Goal: Information Seeking & Learning: Check status

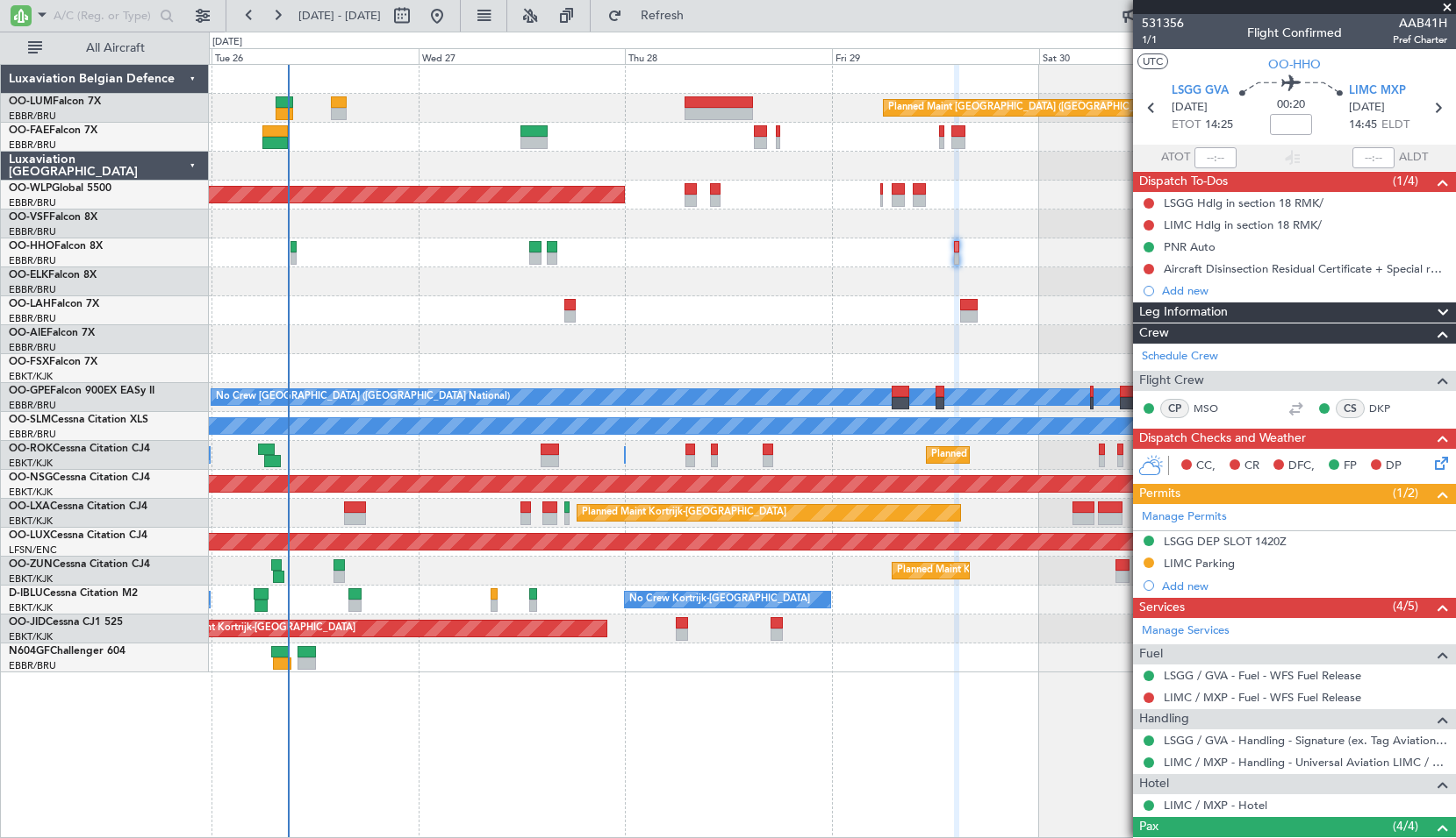
click at [1450, 8] on span at bounding box center [1447, 8] width 18 height 16
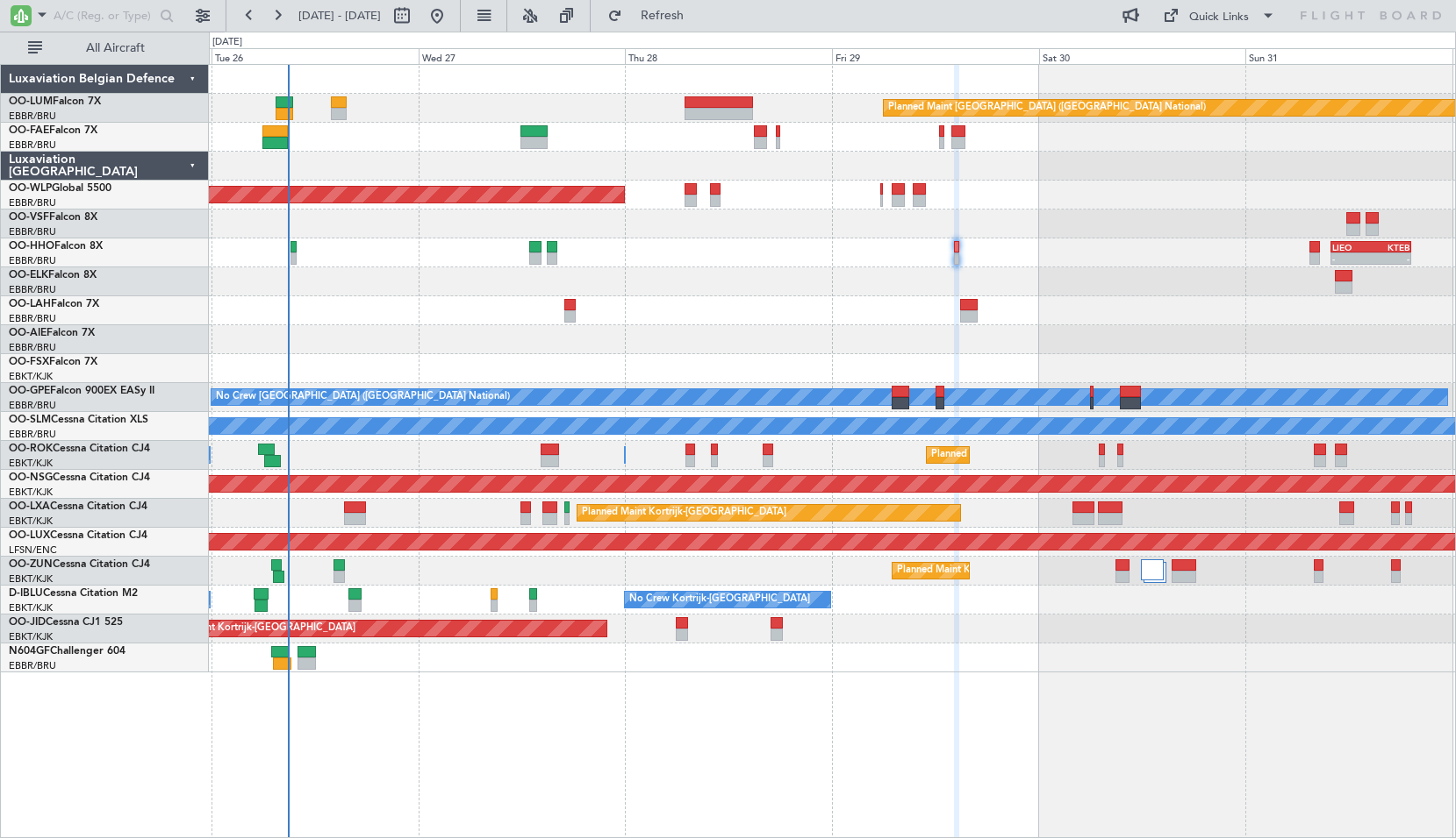
type input "0"
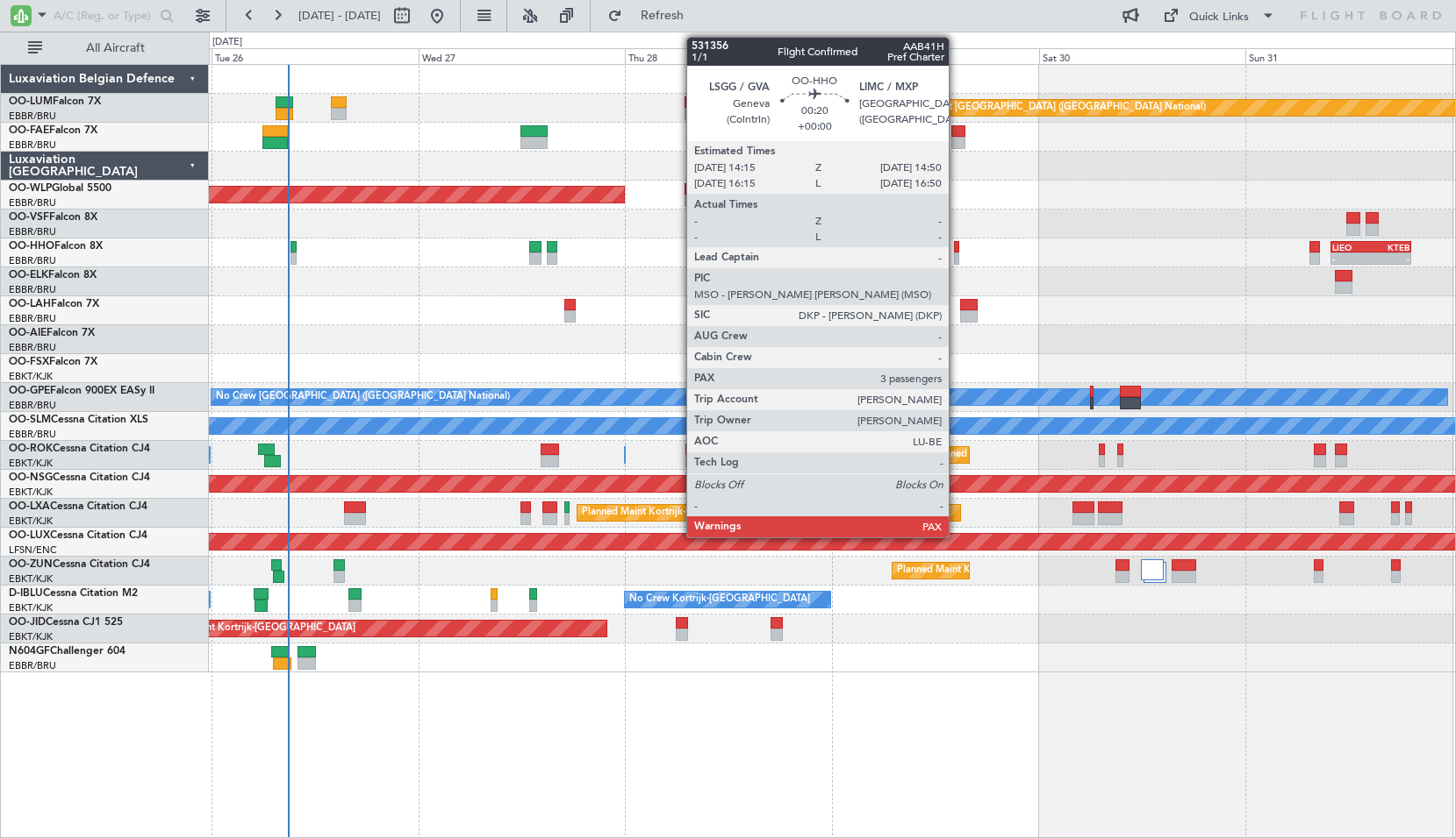
click at [955, 248] on div at bounding box center [956, 247] width 5 height 13
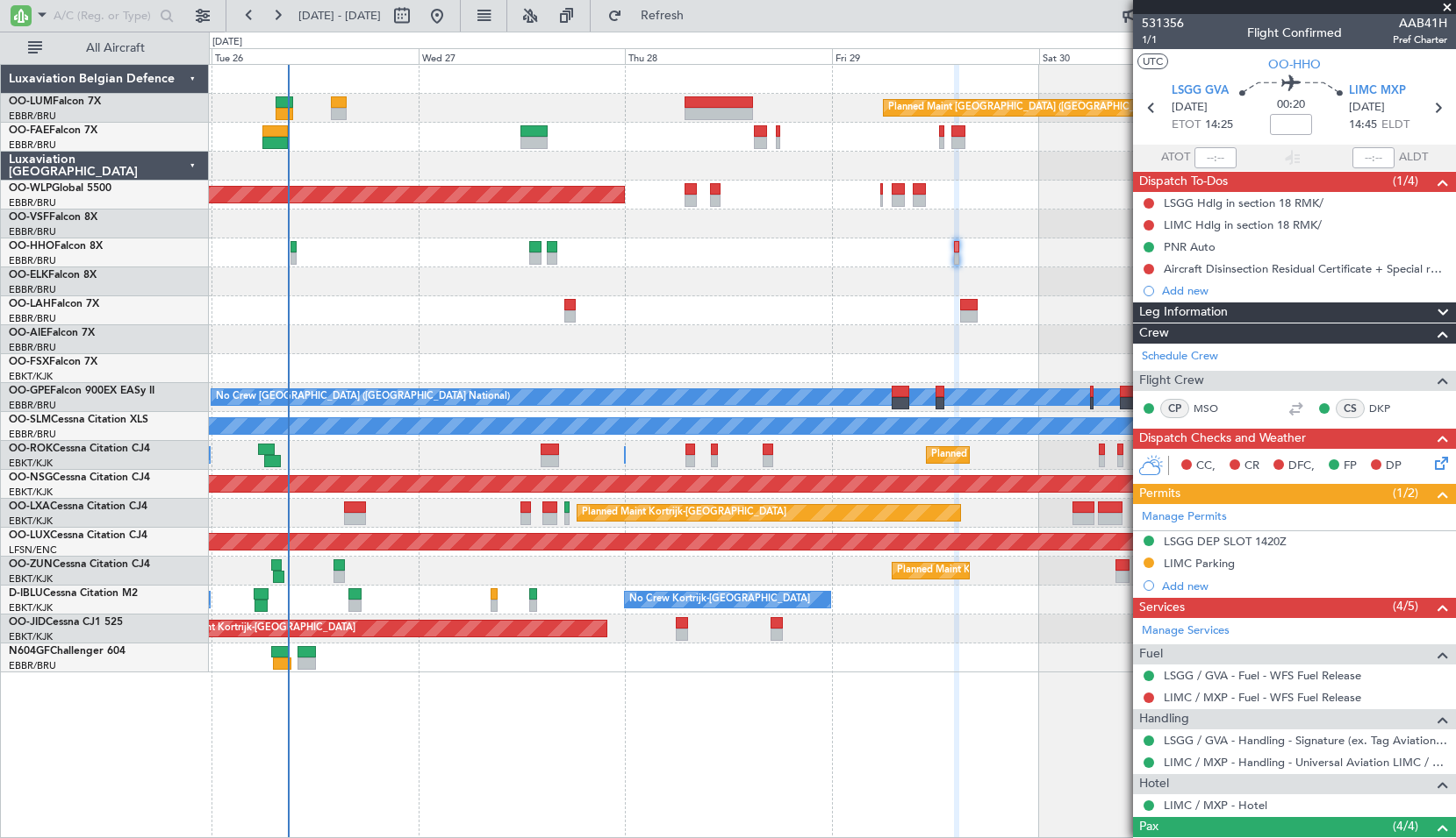
click at [1445, 4] on span at bounding box center [1447, 8] width 18 height 16
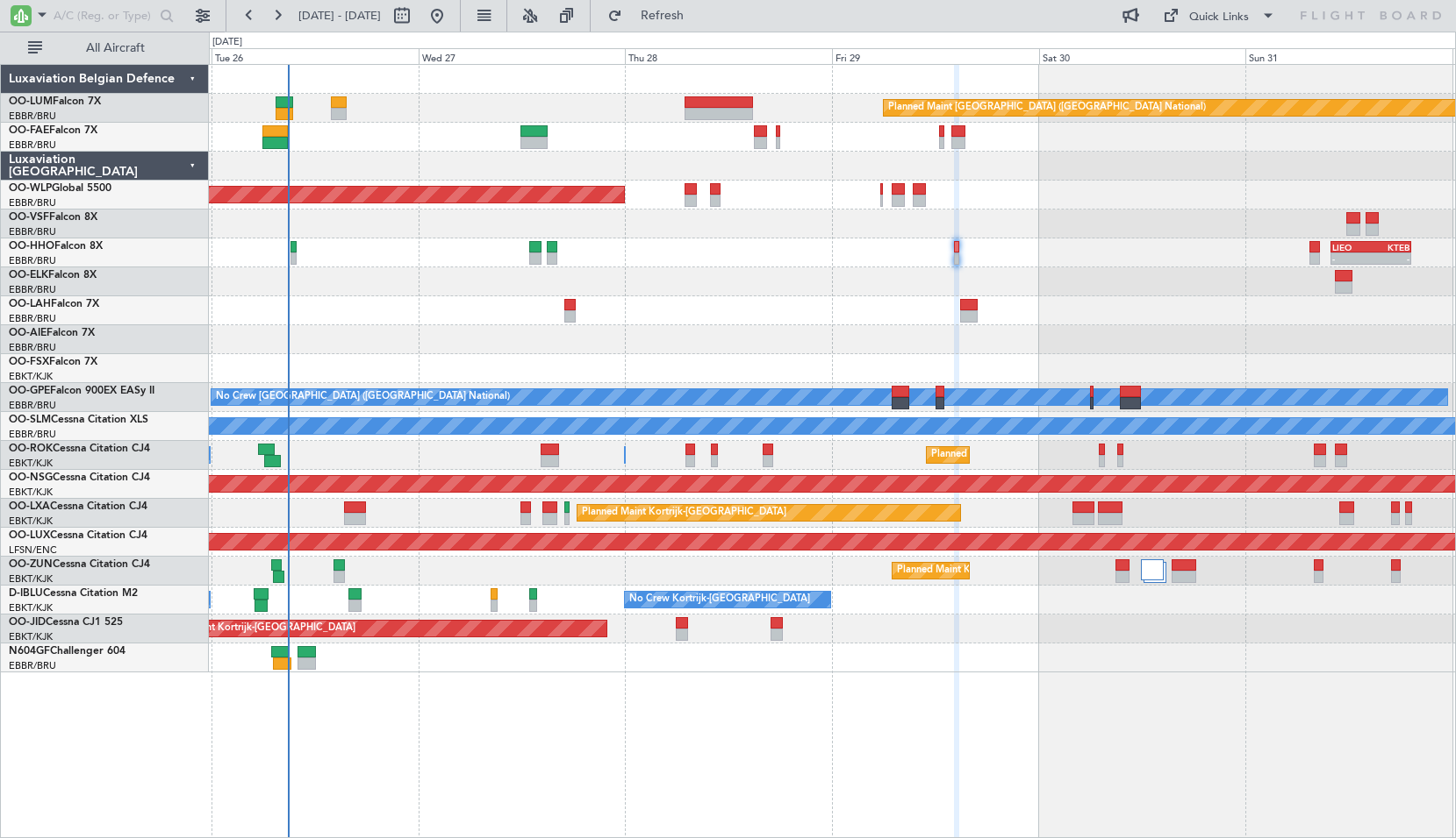
type input "0"
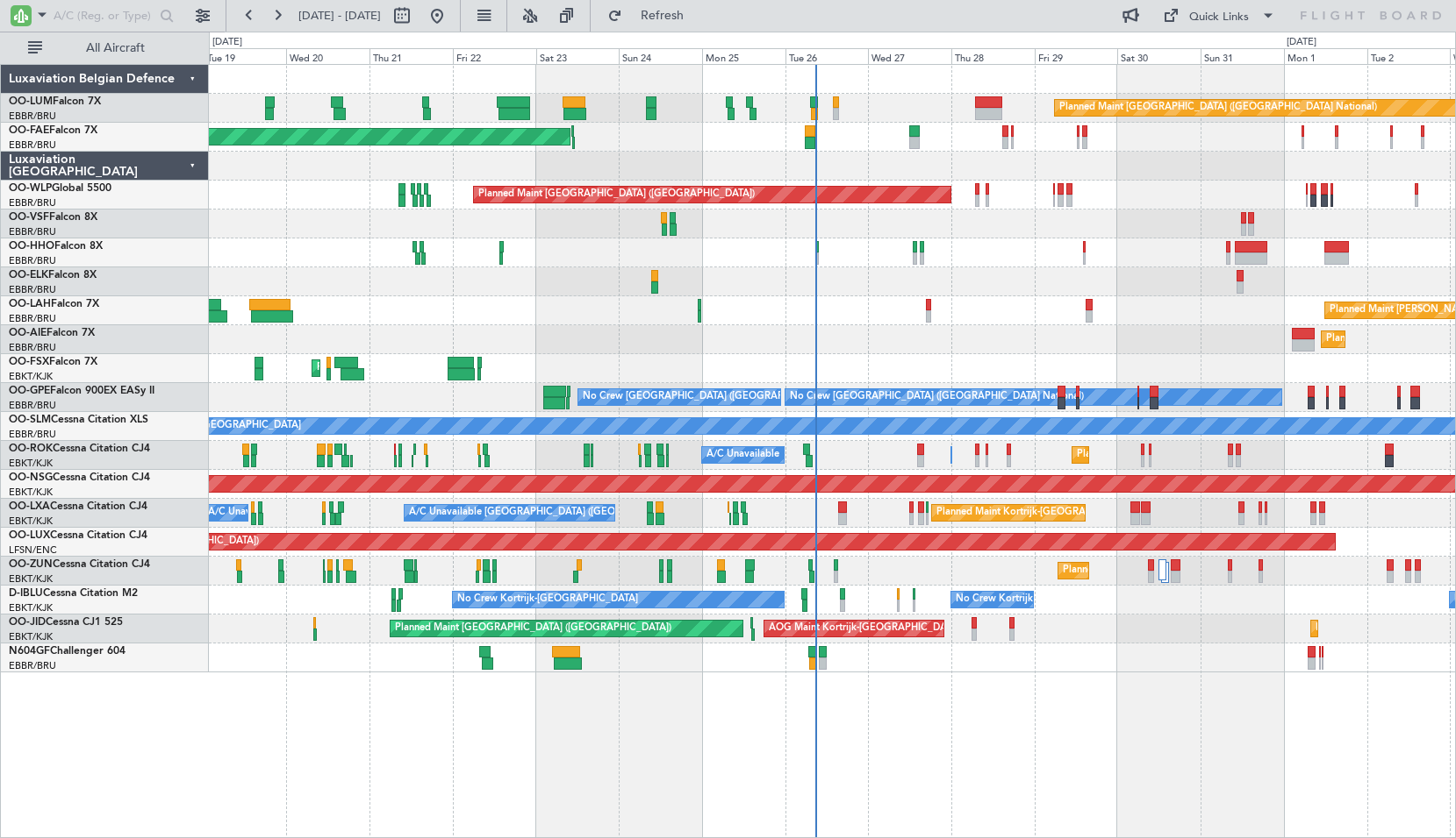
click at [783, 721] on div "Planned Maint [GEOGRAPHIC_DATA] ([GEOGRAPHIC_DATA] National) Planned Maint [GEO…" at bounding box center [833, 450] width 1247 height 774
click at [1047, 704] on div "Planned Maint [GEOGRAPHIC_DATA] ([GEOGRAPHIC_DATA] National) Planned Maint [GEO…" at bounding box center [833, 450] width 1247 height 774
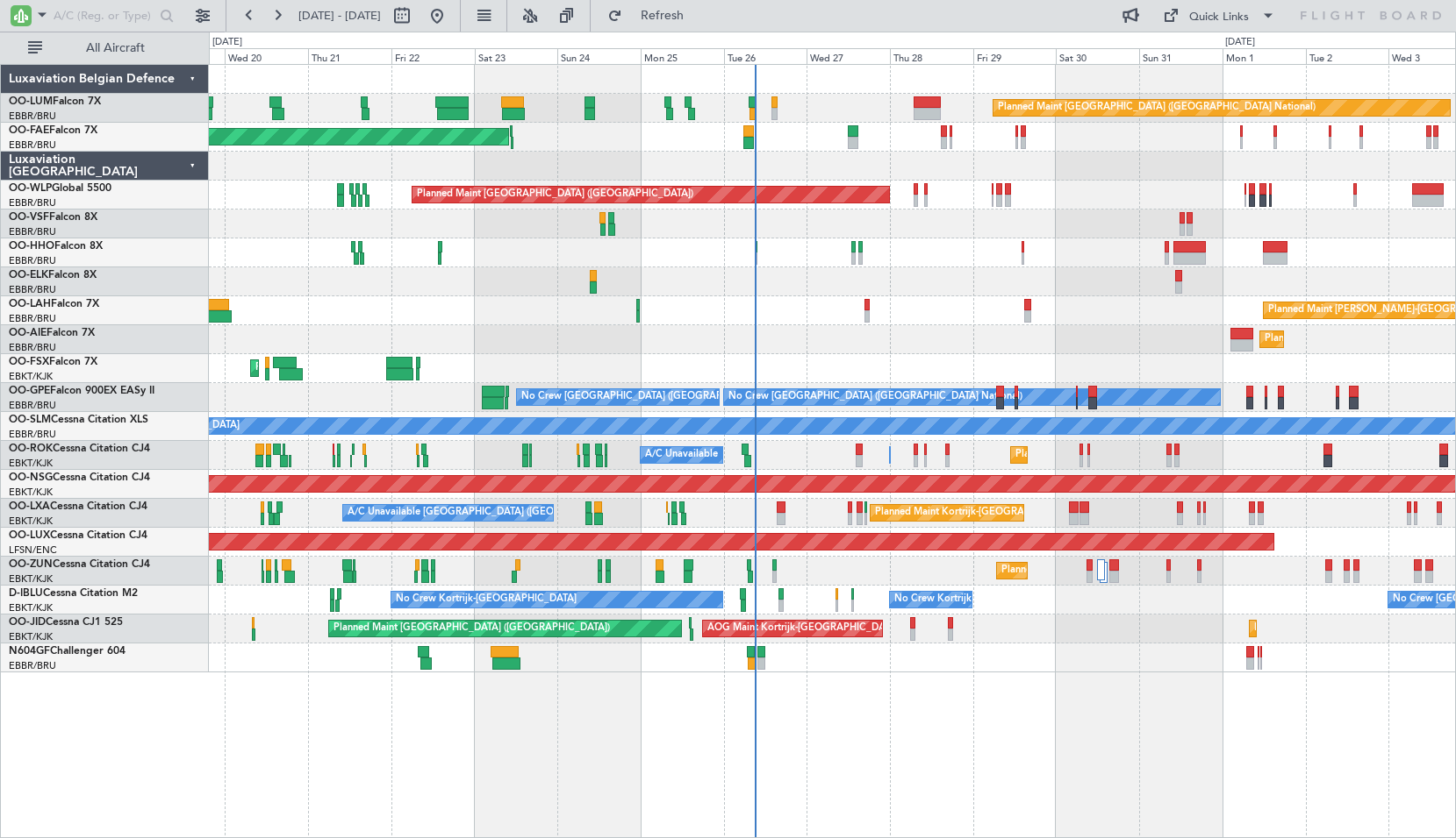
click at [79, 614] on div "EBKT/KJK Kortrijk-[GEOGRAPHIC_DATA]" at bounding box center [108, 608] width 199 height 15
click at [81, 626] on link "OO-JID Cessna CJ1 525" at bounding box center [66, 622] width 114 height 11
click at [840, 673] on div "Planned Maint [GEOGRAPHIC_DATA] ([GEOGRAPHIC_DATA] National) Planned Maint [GEO…" at bounding box center [833, 450] width 1247 height 774
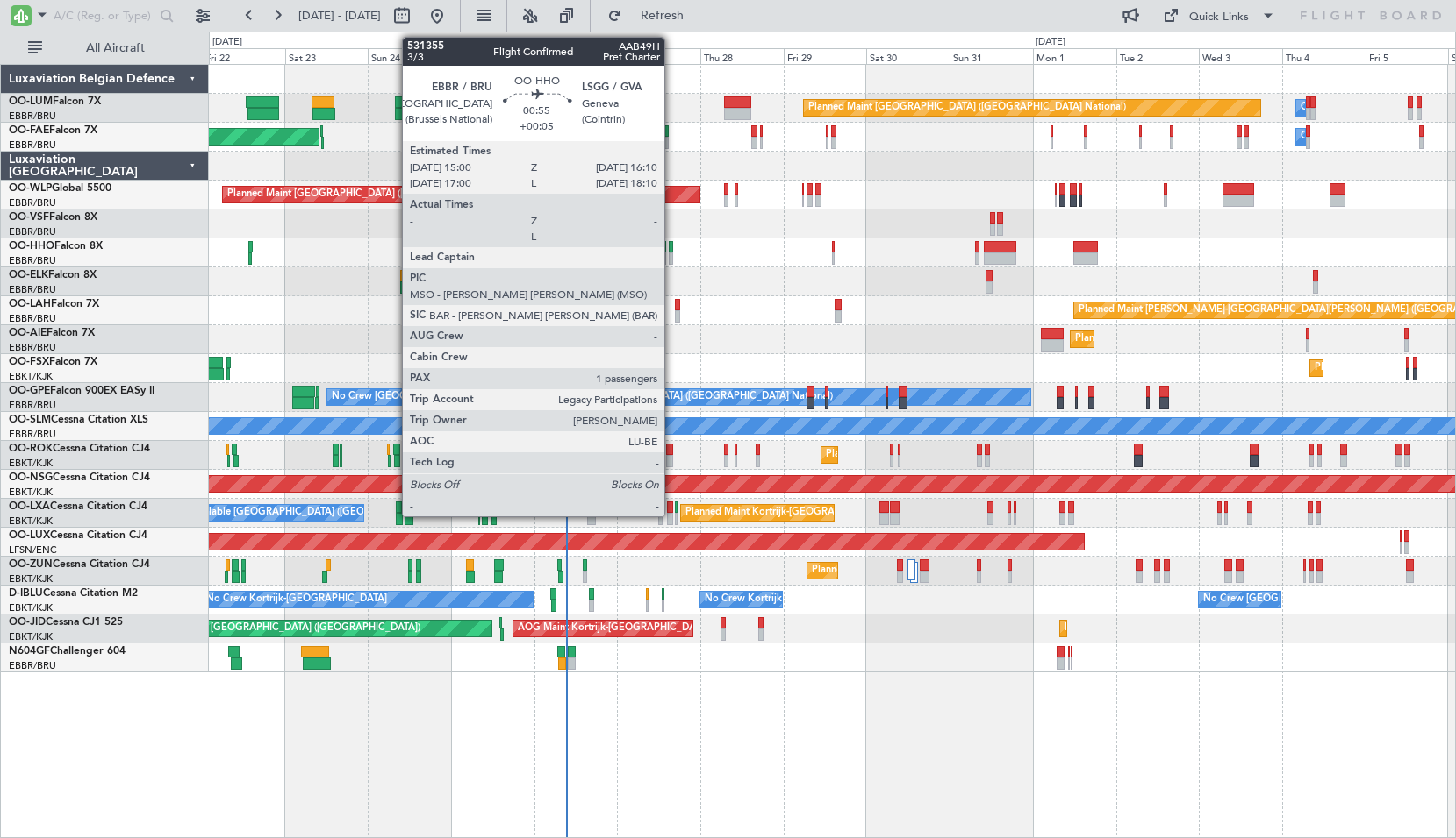
click at [673, 248] on div at bounding box center [671, 247] width 4 height 13
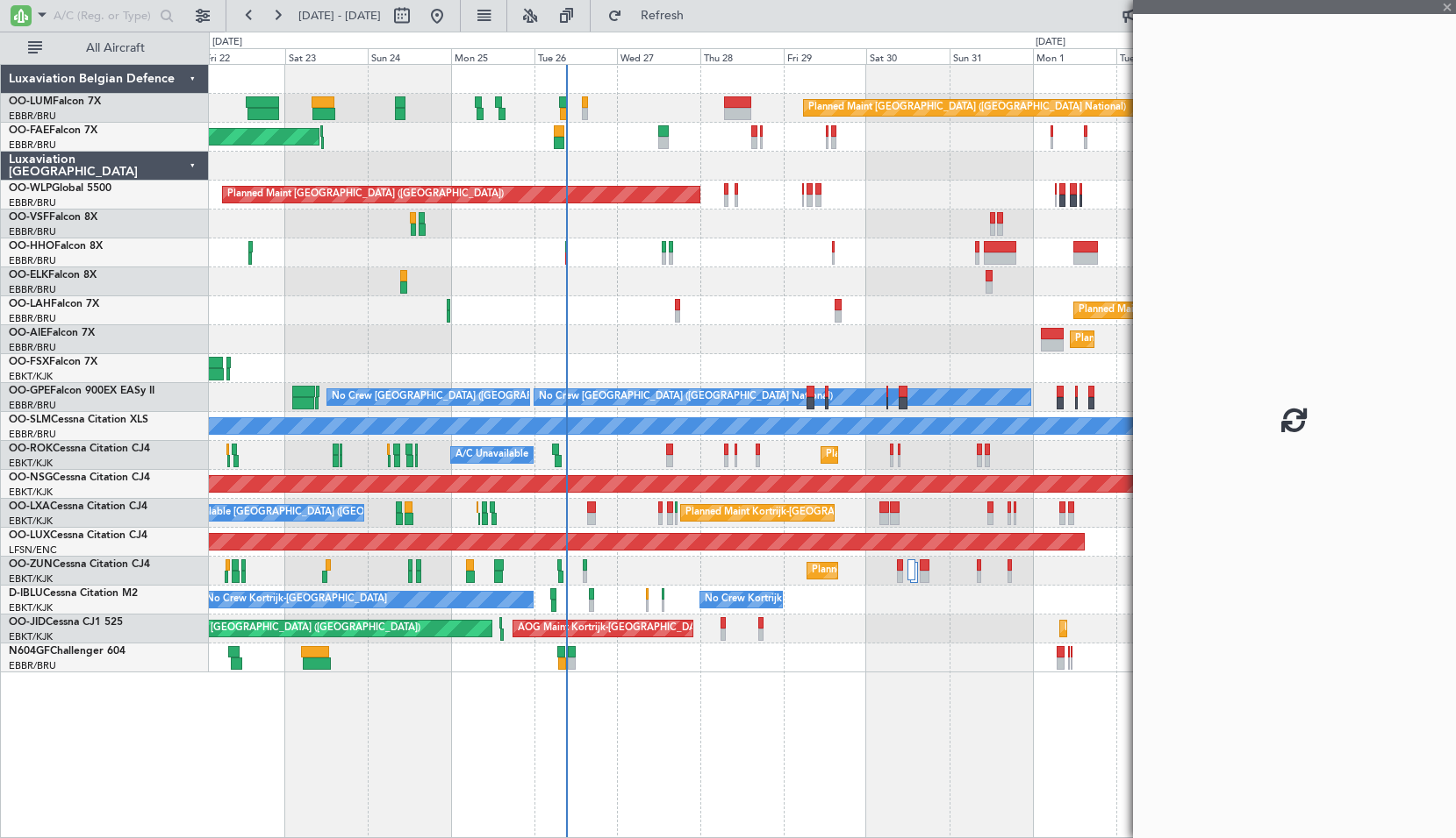
click at [715, 249] on div at bounding box center [832, 252] width 1246 height 28
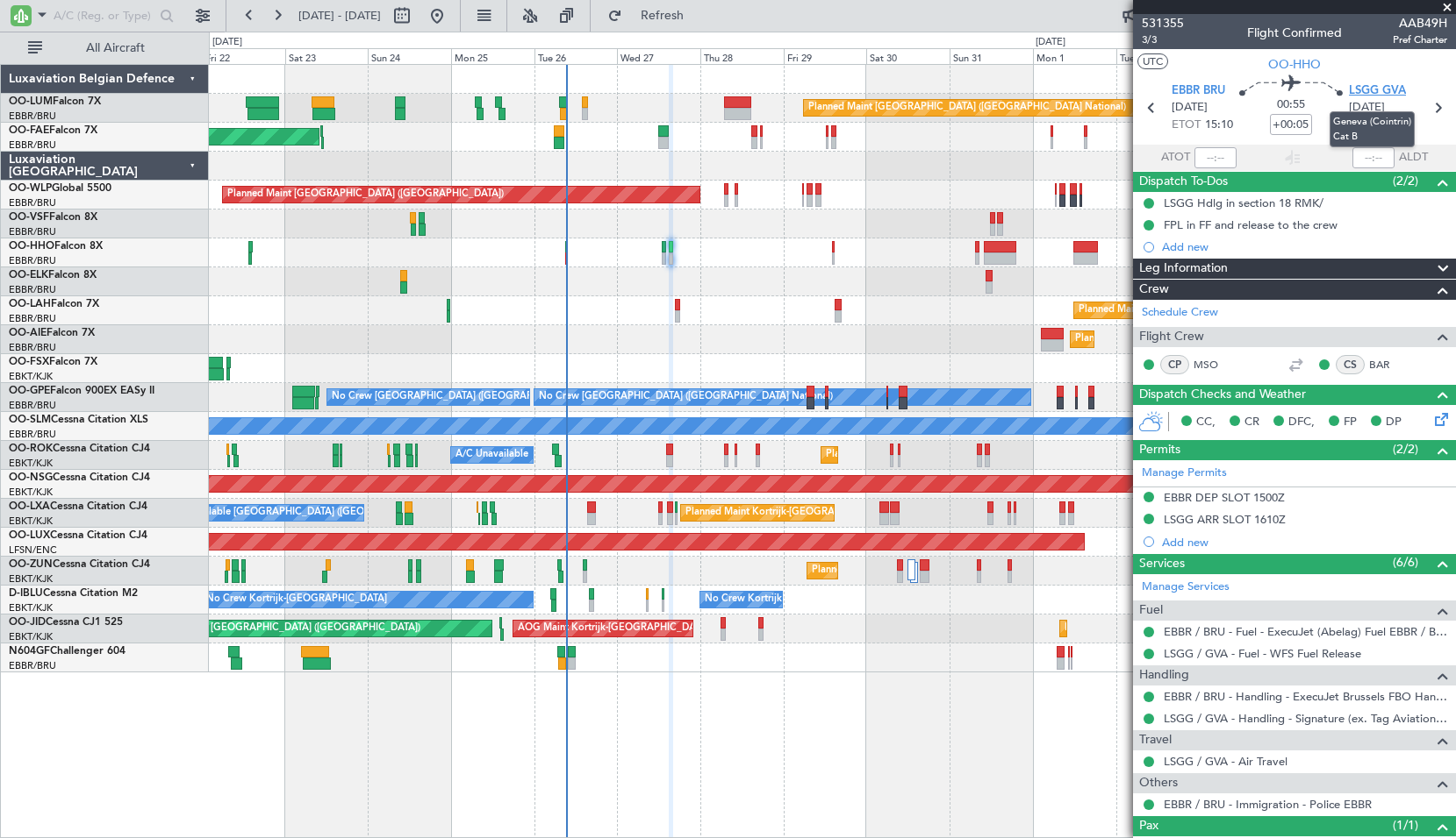
click at [1361, 85] on span "LSGG GVA" at bounding box center [1377, 91] width 57 height 18
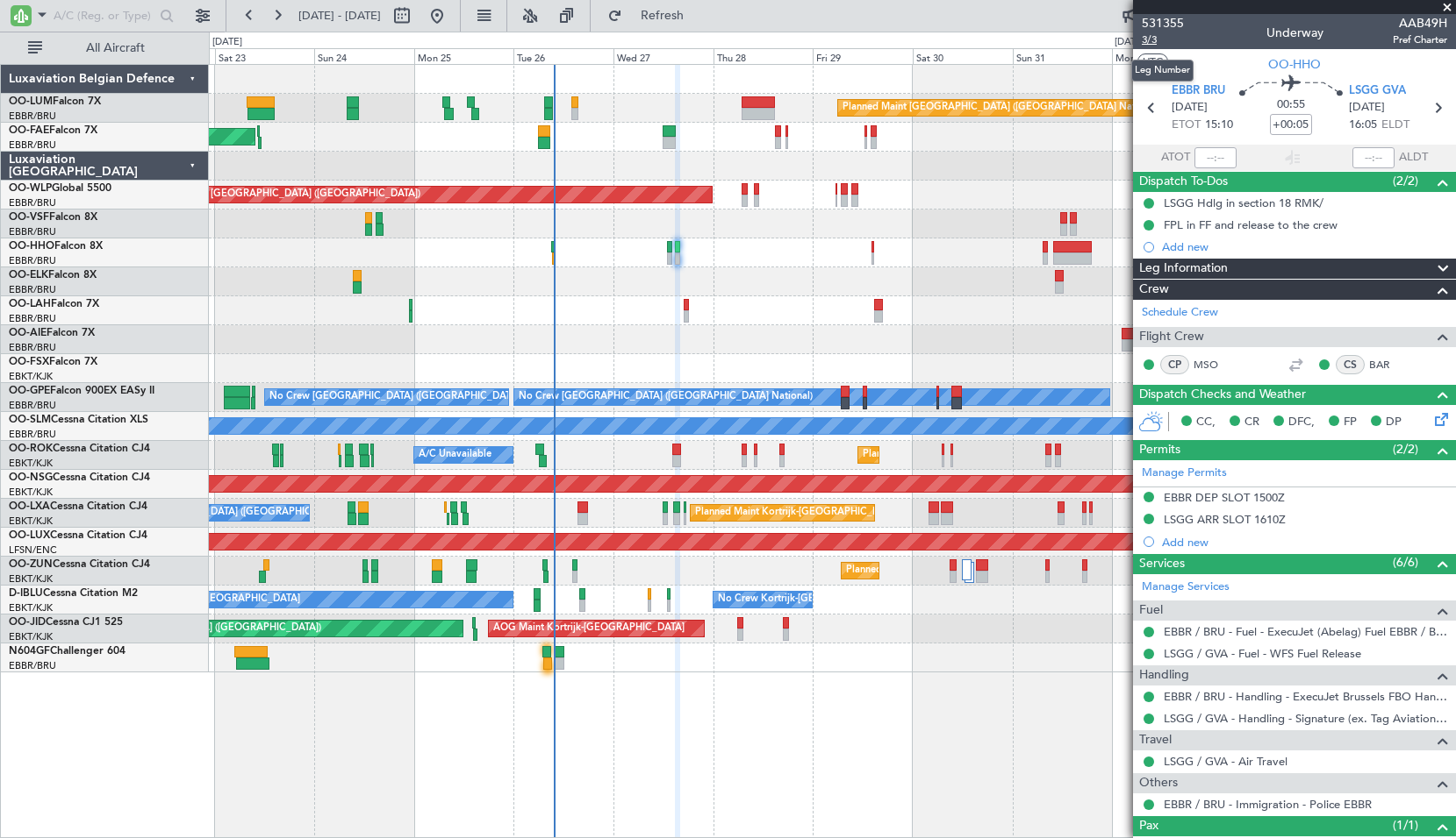
click at [1153, 41] on span "3/3" at bounding box center [1162, 39] width 42 height 15
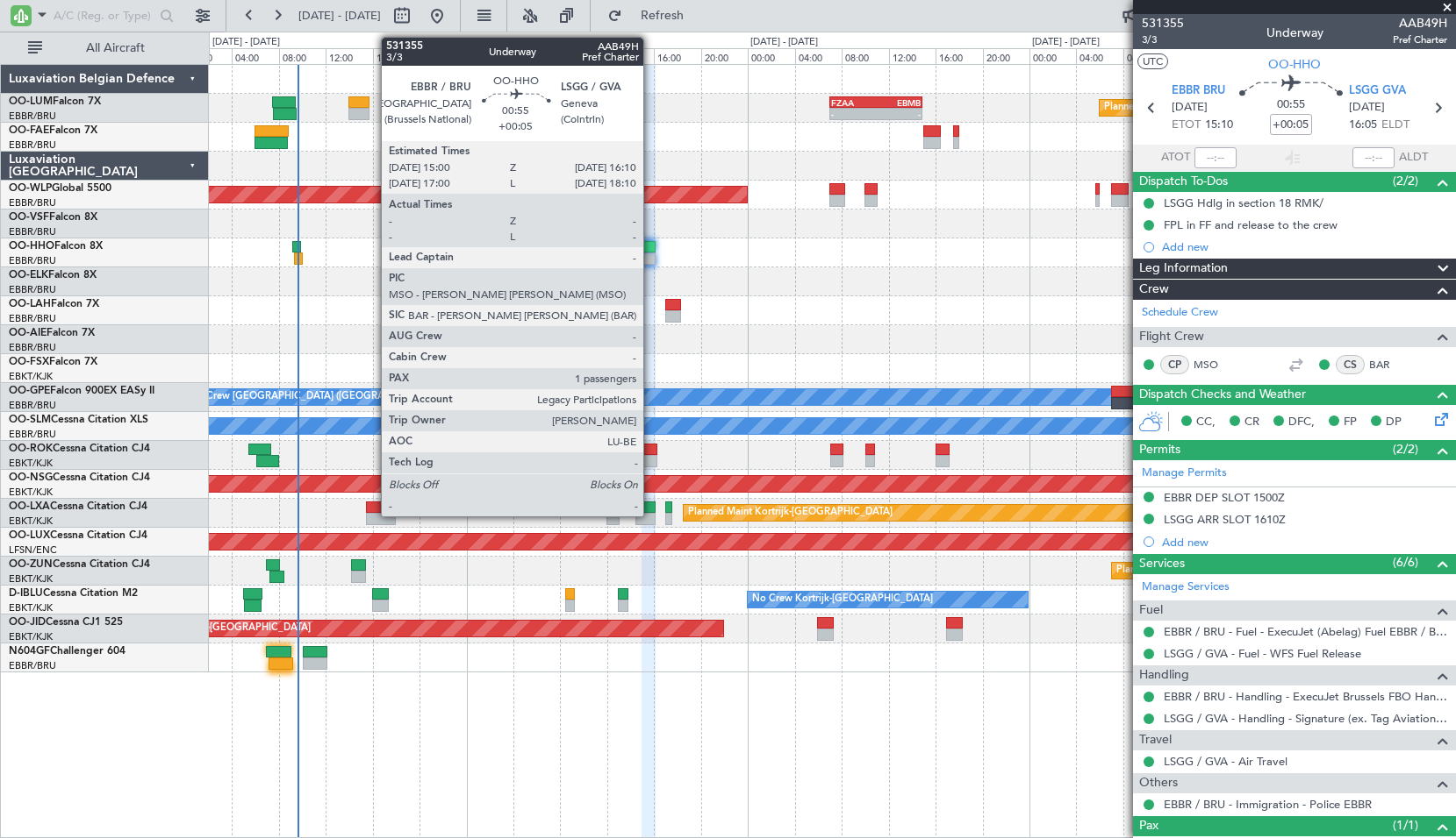
click at [651, 248] on div at bounding box center [648, 247] width 14 height 13
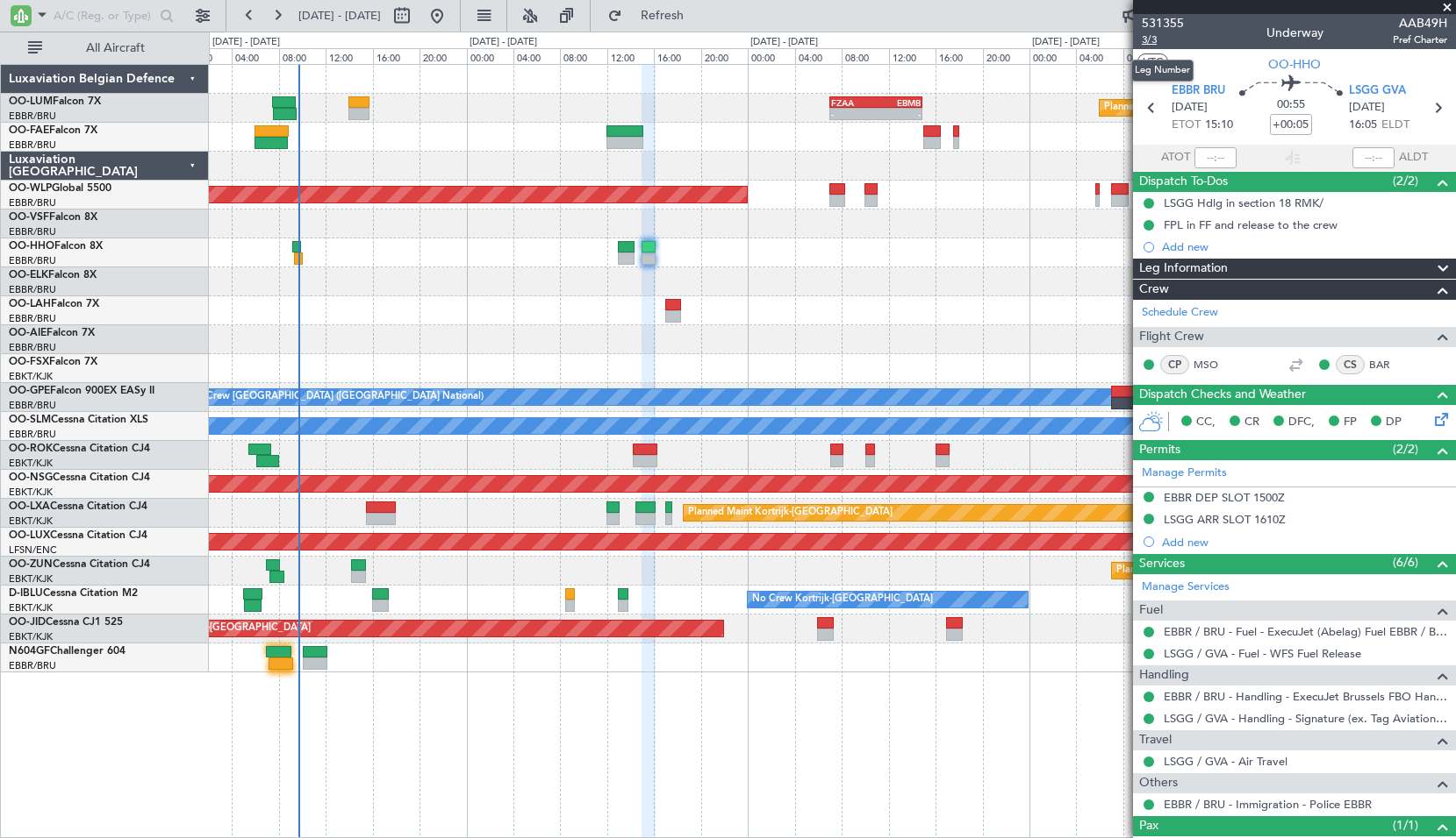
click at [1157, 40] on span "3/3" at bounding box center [1162, 39] width 42 height 15
click at [1286, 718] on link "LSGG / GVA - Handling - Signature (ex. Tag Aviation) LSGG / GVA" at bounding box center [1305, 718] width 284 height 15
click at [1213, 363] on link "MSO" at bounding box center [1213, 365] width 39 height 16
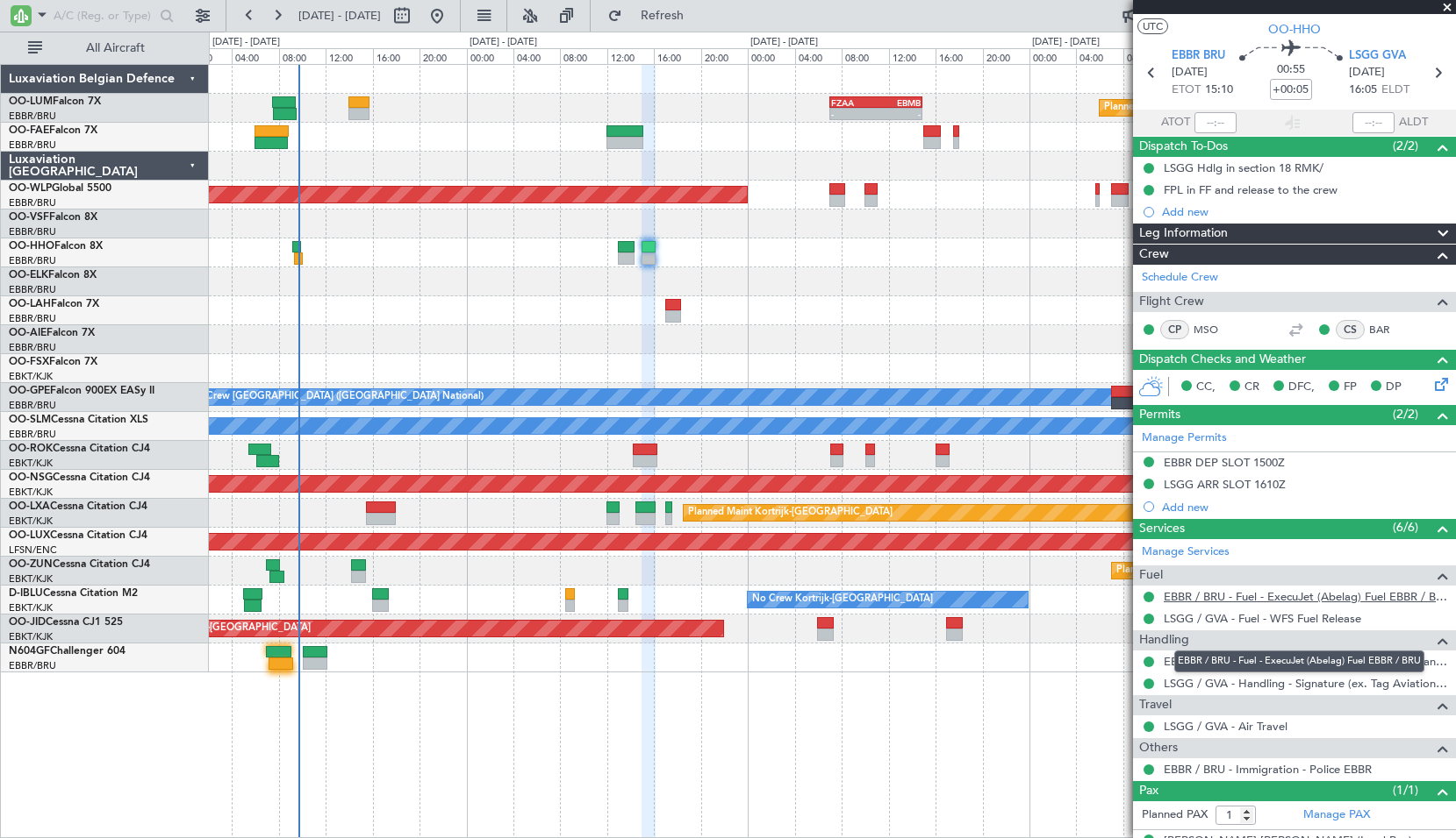
scroll to position [66, 0]
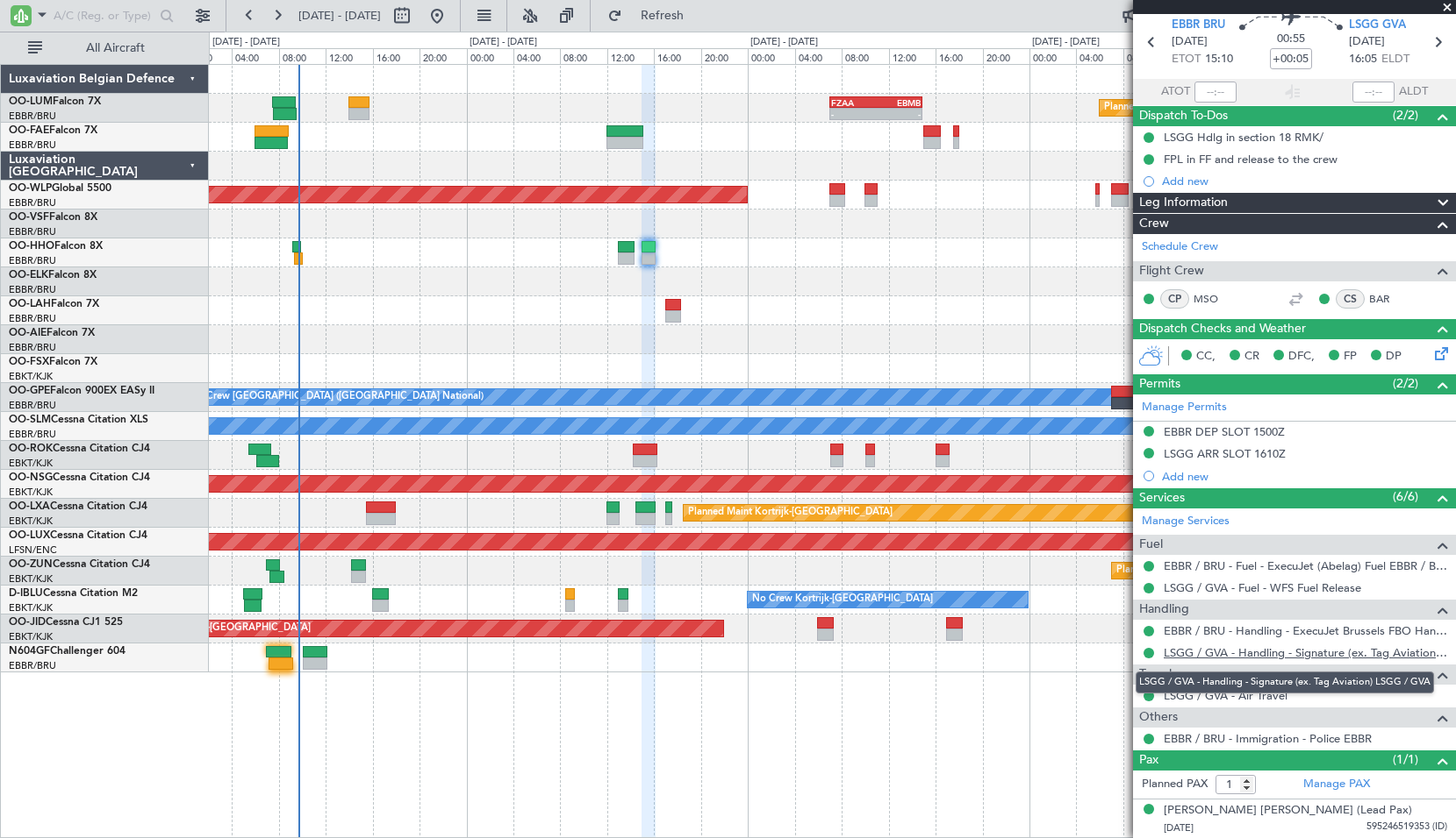
click at [1315, 656] on link "LSGG / GVA - Handling - Signature (ex. Tag Aviation) LSGG / GVA" at bounding box center [1305, 653] width 284 height 15
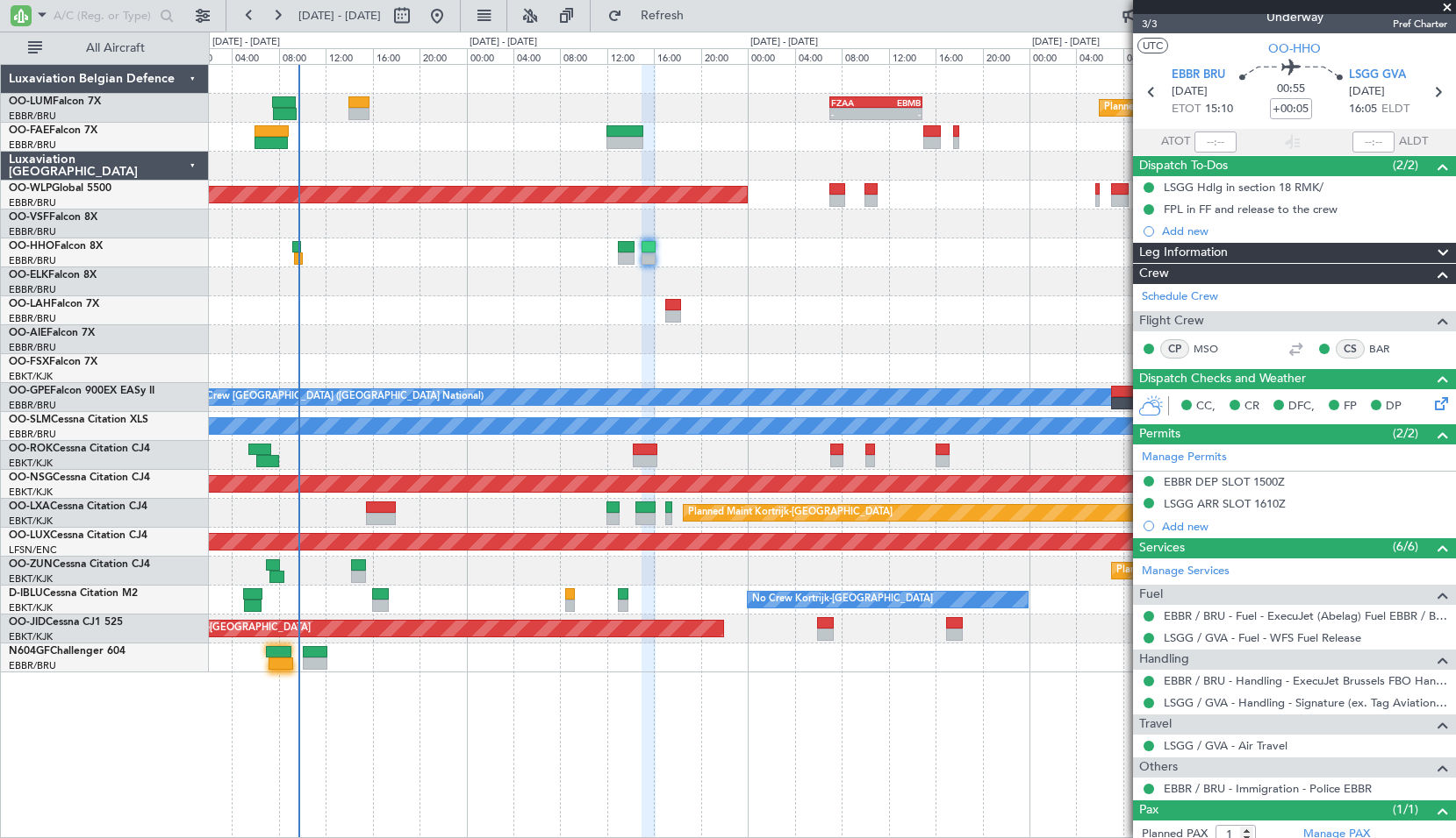
scroll to position [0, 0]
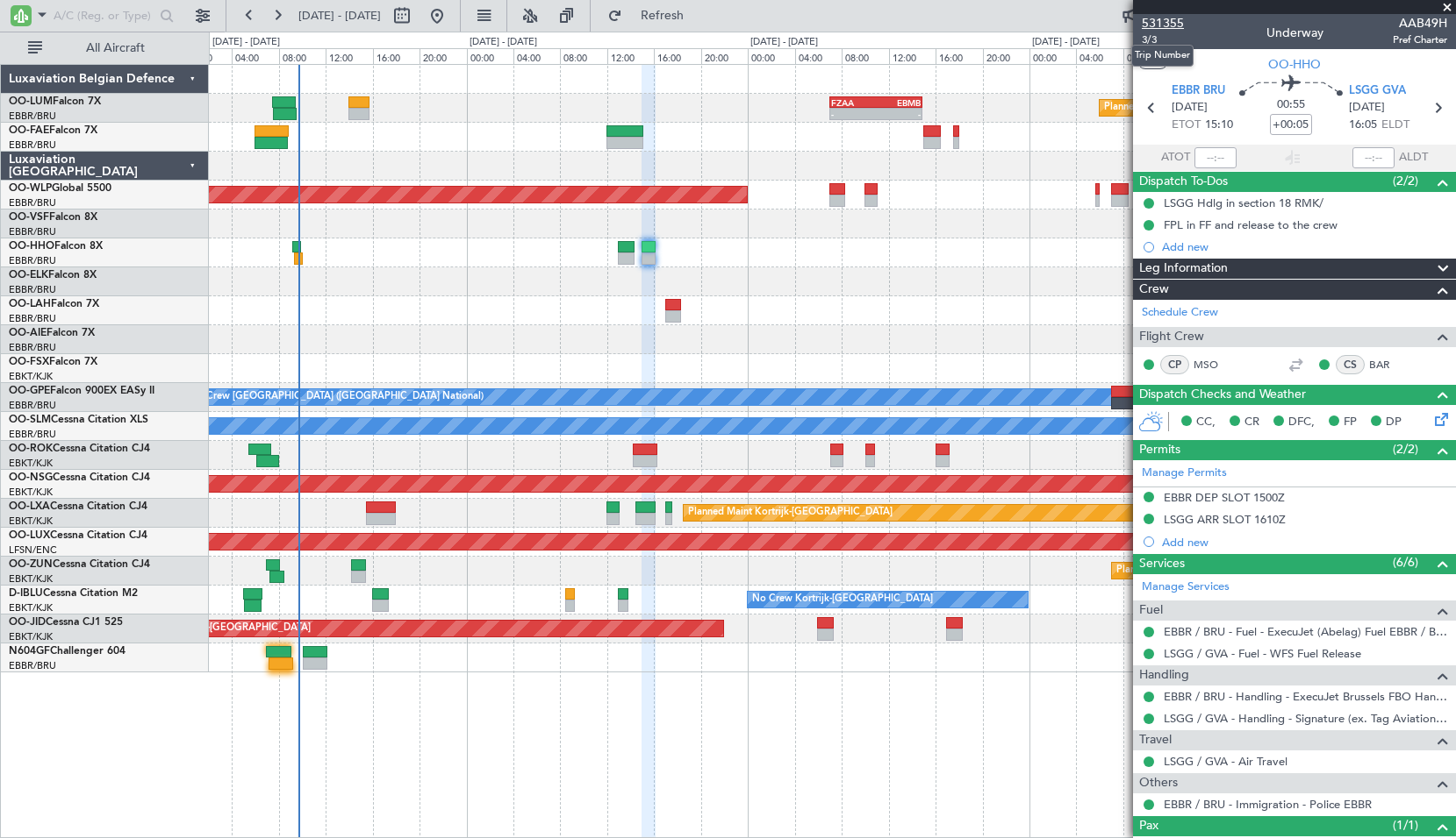
click at [1176, 23] on span "531355" at bounding box center [1162, 23] width 42 height 19
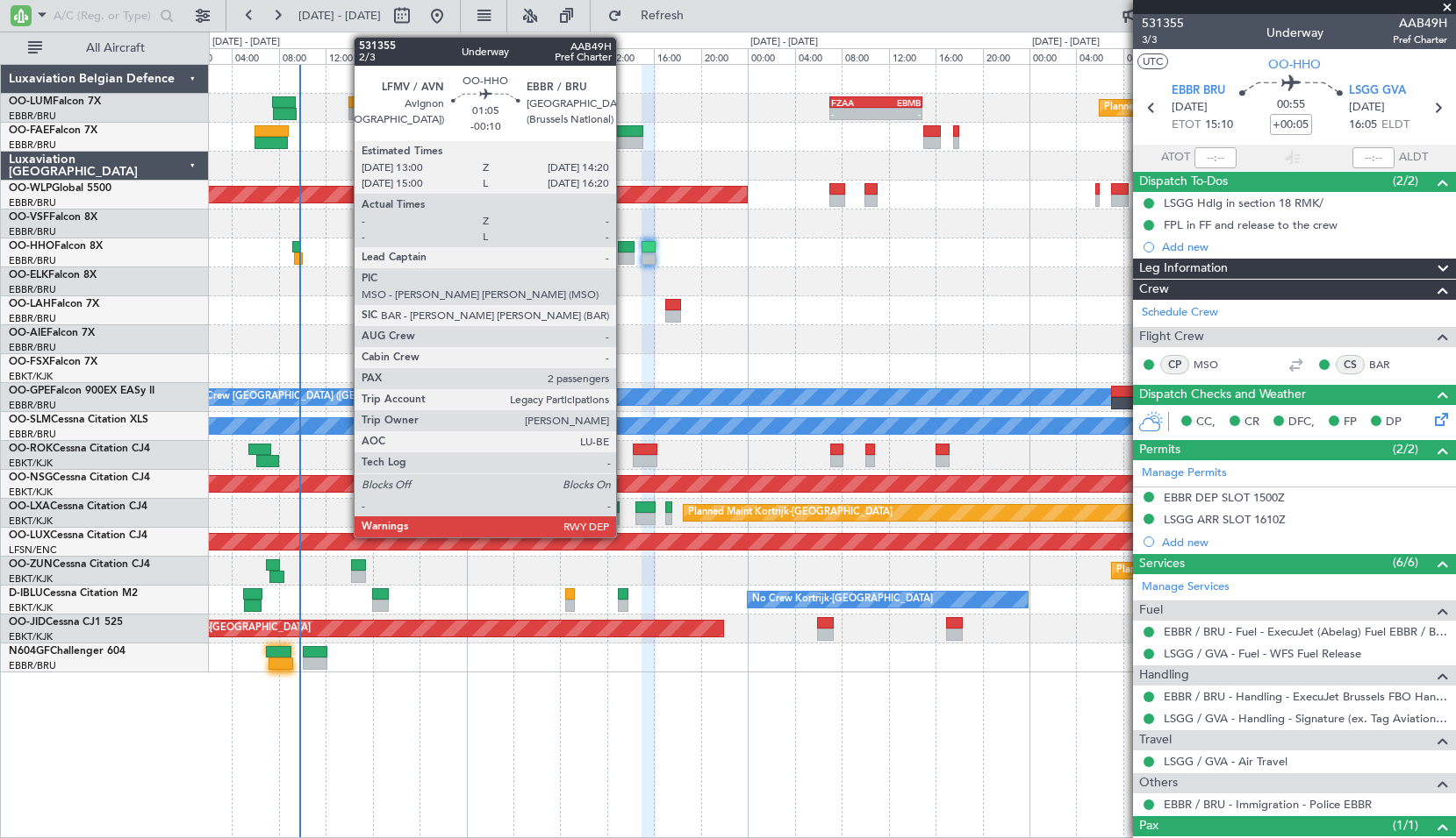
click at [624, 247] on div at bounding box center [625, 247] width 16 height 13
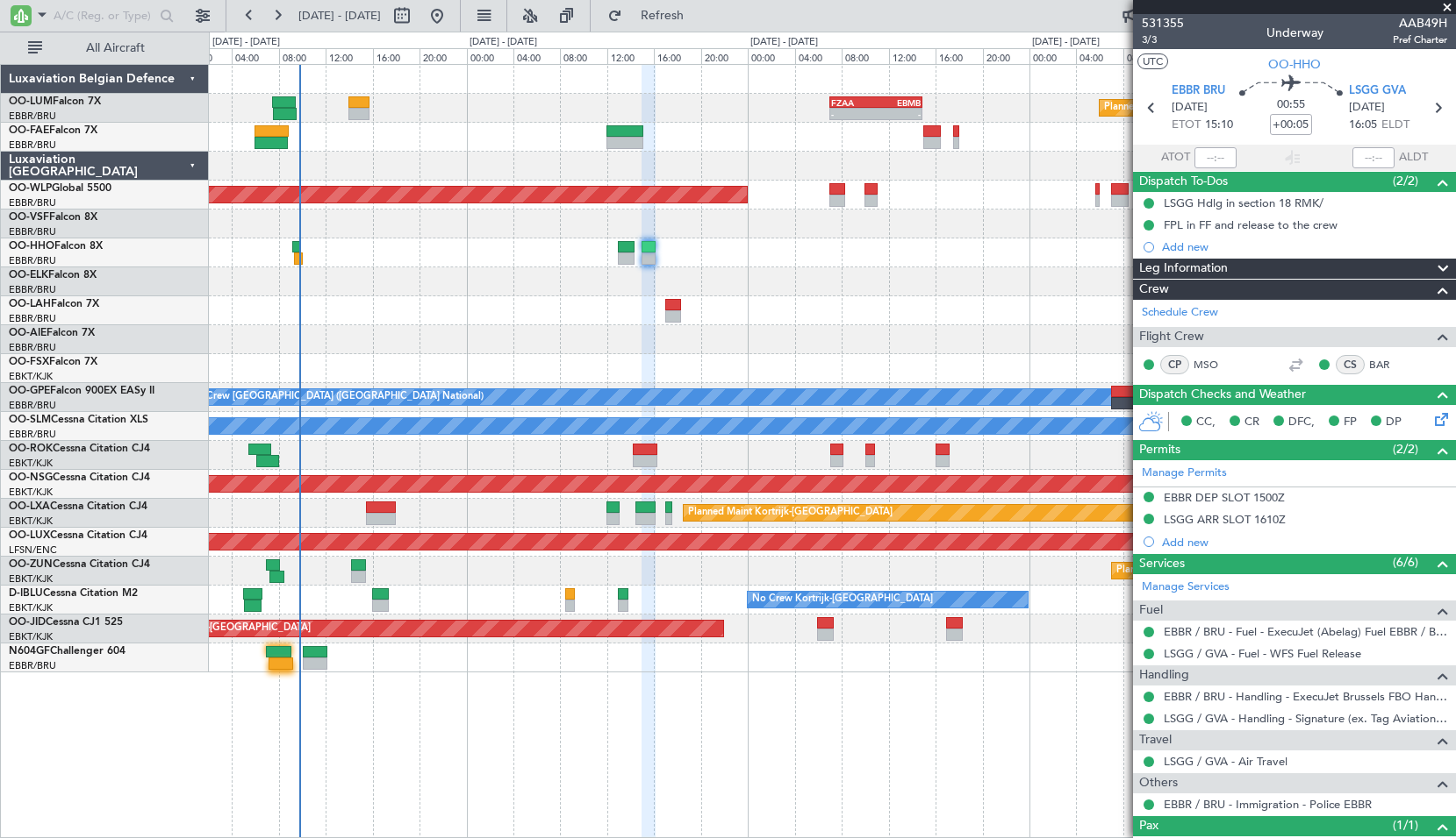
click at [786, 245] on div "- - [PERSON_NAME] 10:00 Z KTEB 19:15 Z" at bounding box center [832, 252] width 1246 height 28
type input "-00:10"
type input "2"
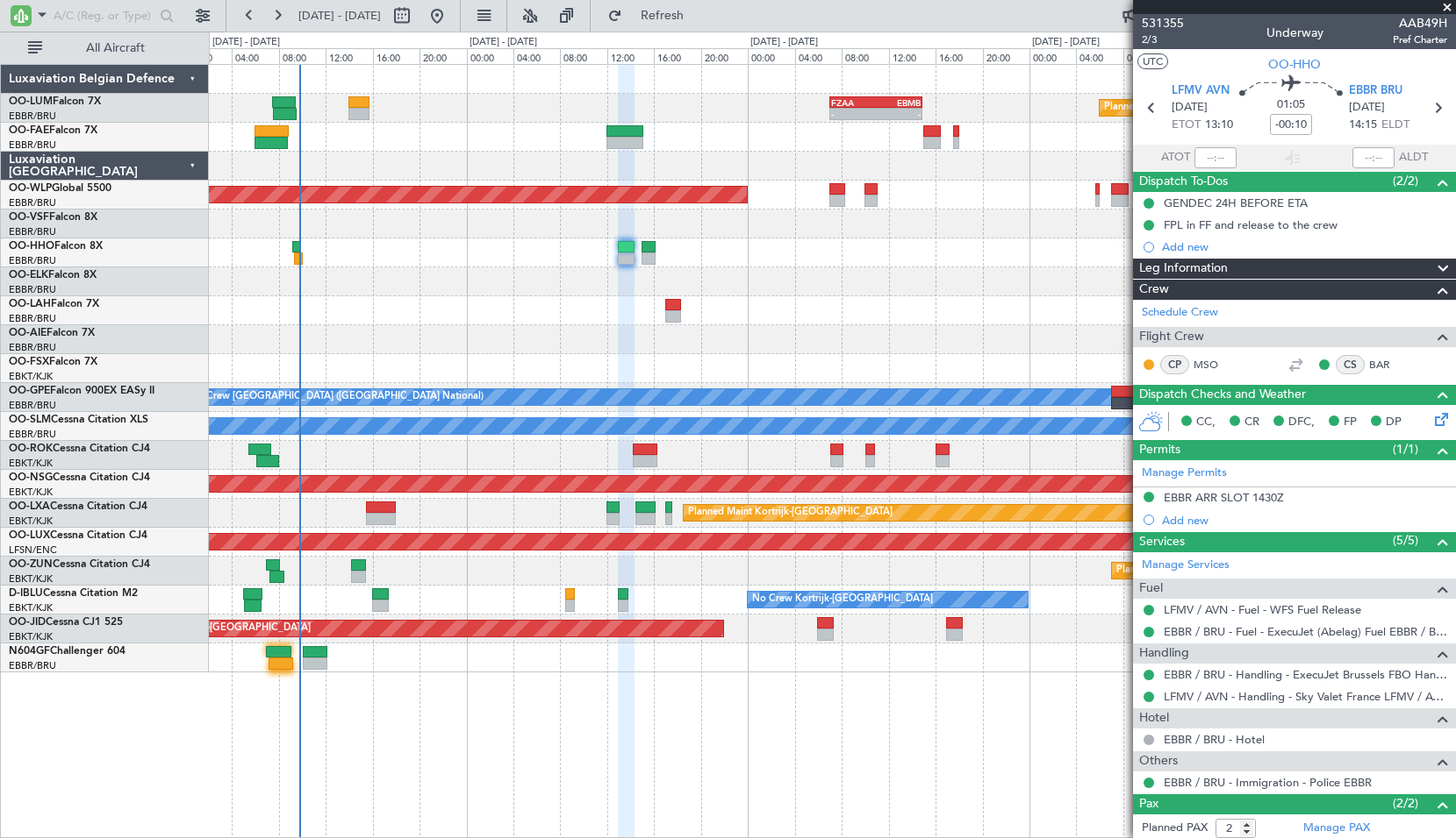
click at [1137, 37] on div "531355 2/3 Underway AAB49H Pref Charter" at bounding box center [1294, 31] width 323 height 35
click at [1153, 36] on span "2/3" at bounding box center [1162, 39] width 42 height 15
click at [1369, 367] on link "BAR" at bounding box center [1388, 365] width 39 height 16
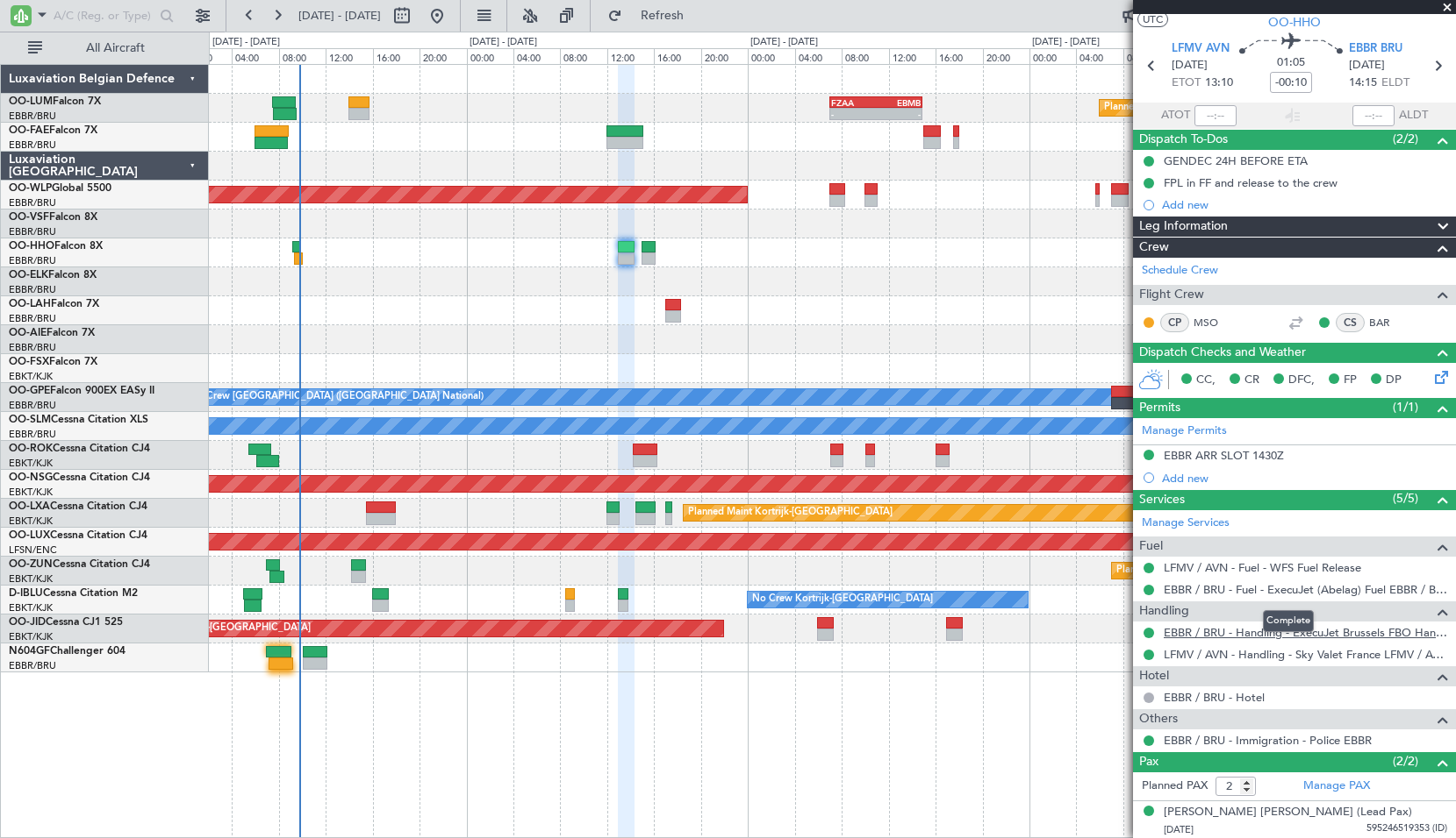
scroll to position [83, 0]
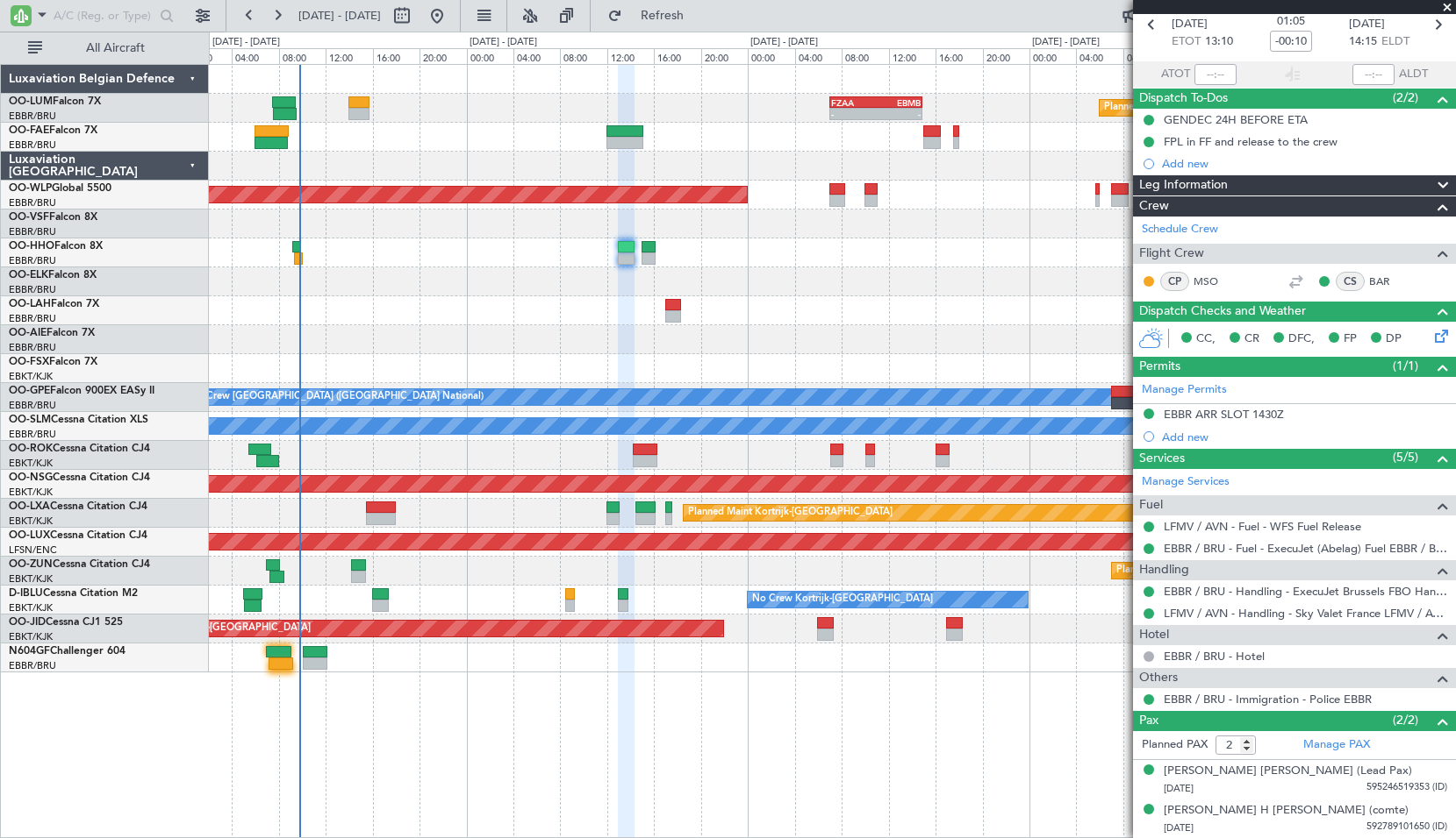
click at [1442, 7] on span at bounding box center [1447, 8] width 18 height 16
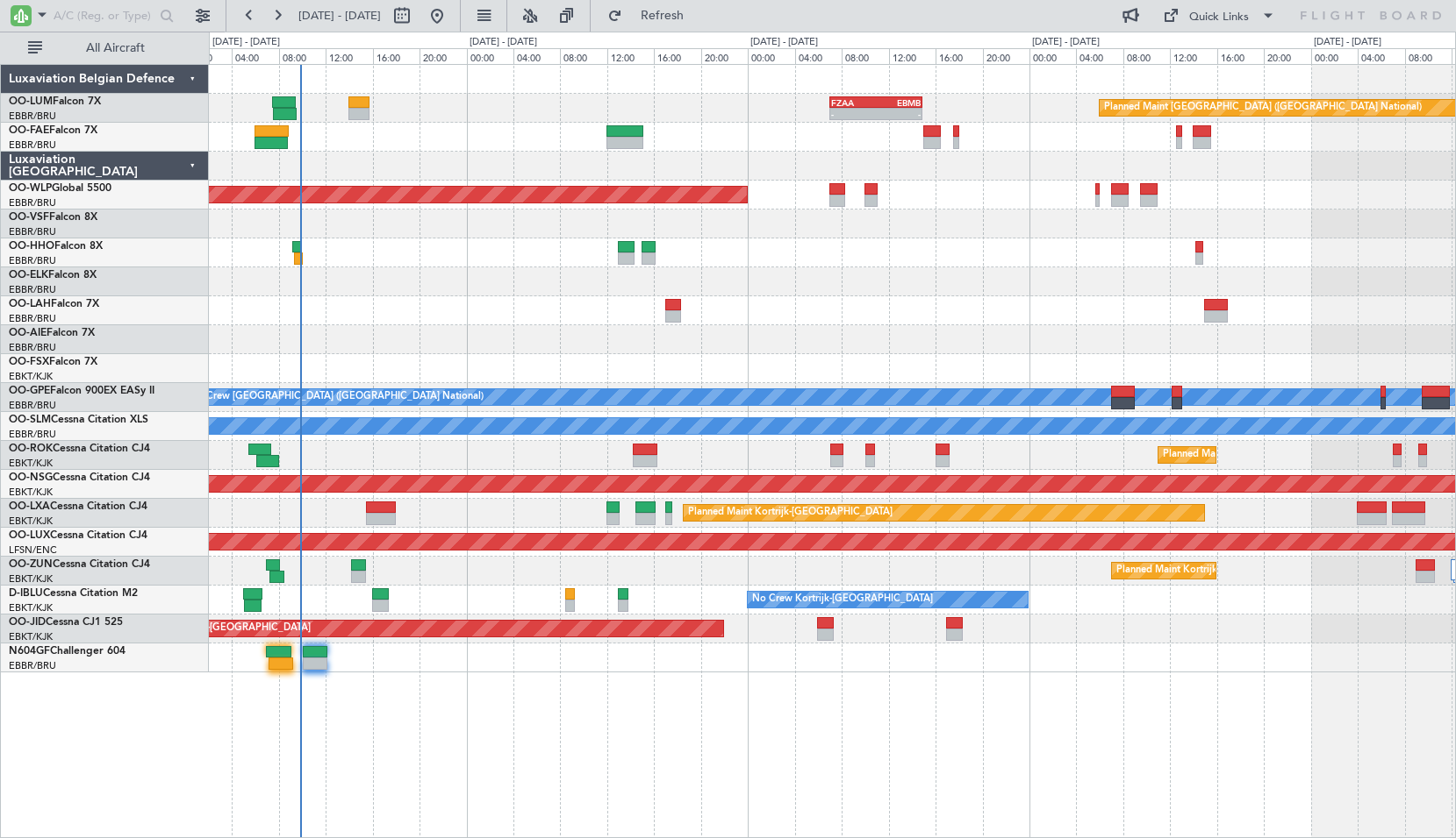
click at [617, 256] on div "- - [PERSON_NAME] 10:00 Z KTEB 19:15 Z" at bounding box center [832, 252] width 1246 height 28
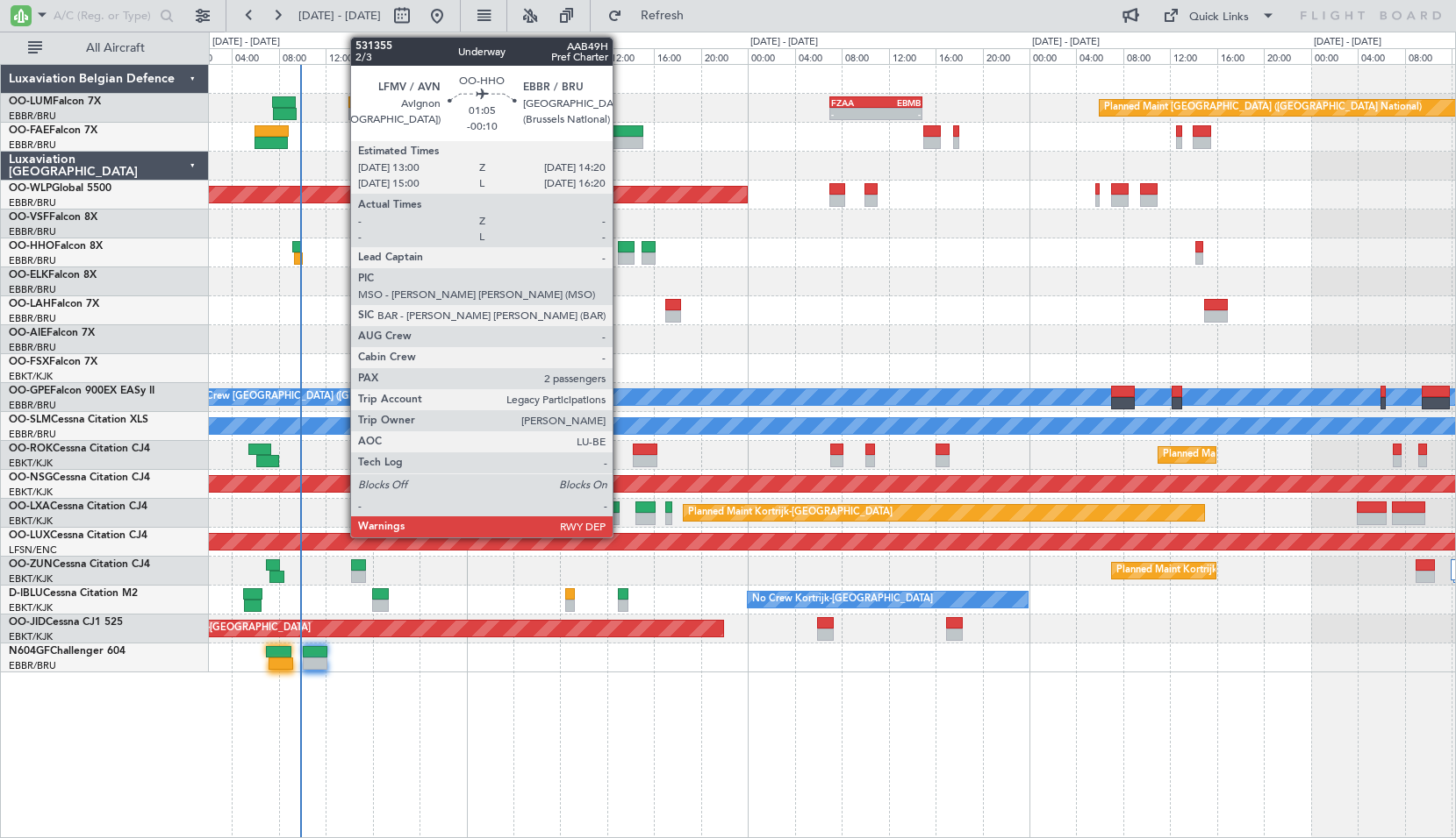
click at [620, 259] on div at bounding box center [625, 258] width 16 height 13
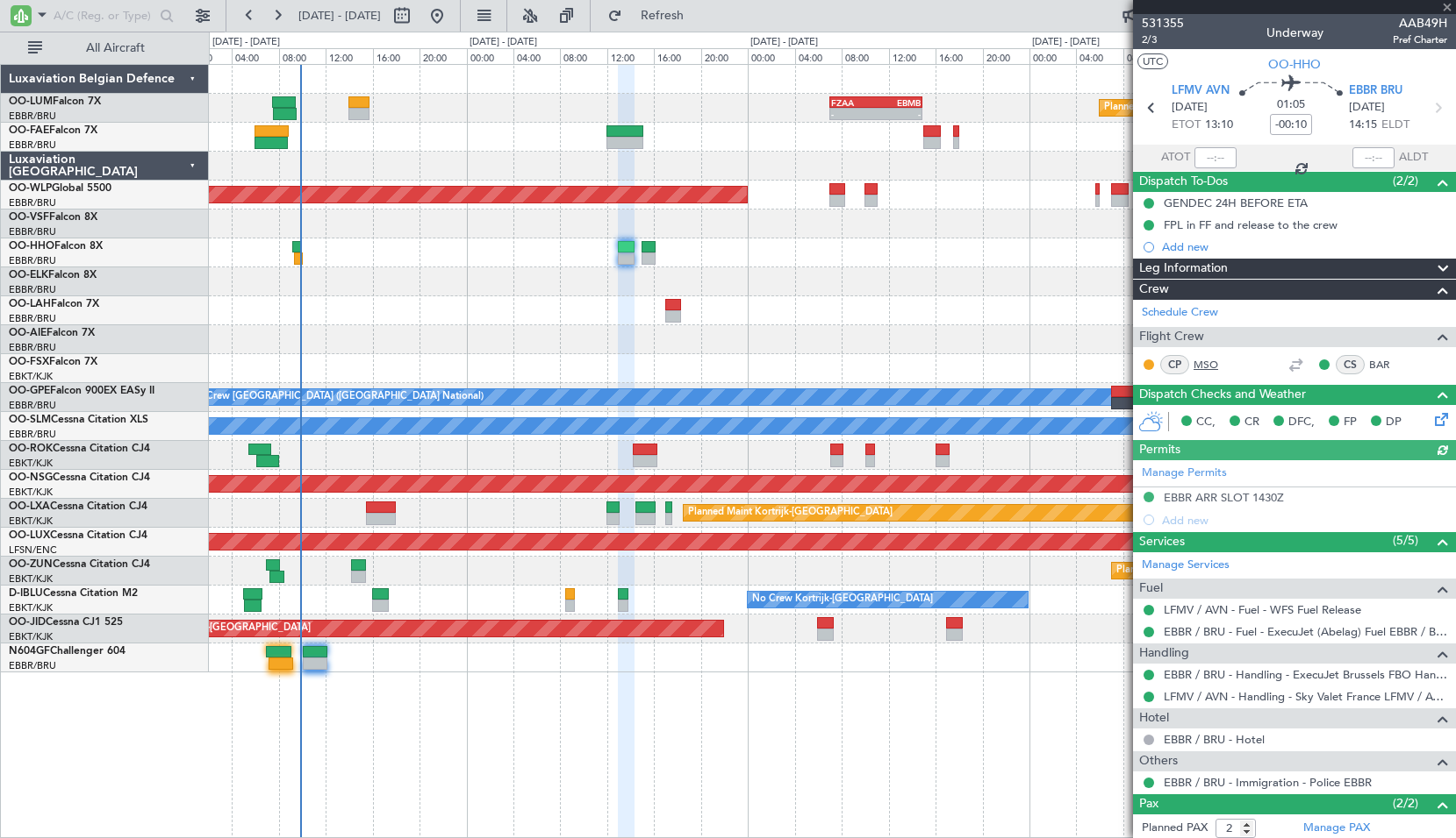
click at [1200, 367] on link "MSO" at bounding box center [1213, 365] width 39 height 16
click at [1206, 357] on link "MSO" at bounding box center [1213, 365] width 39 height 16
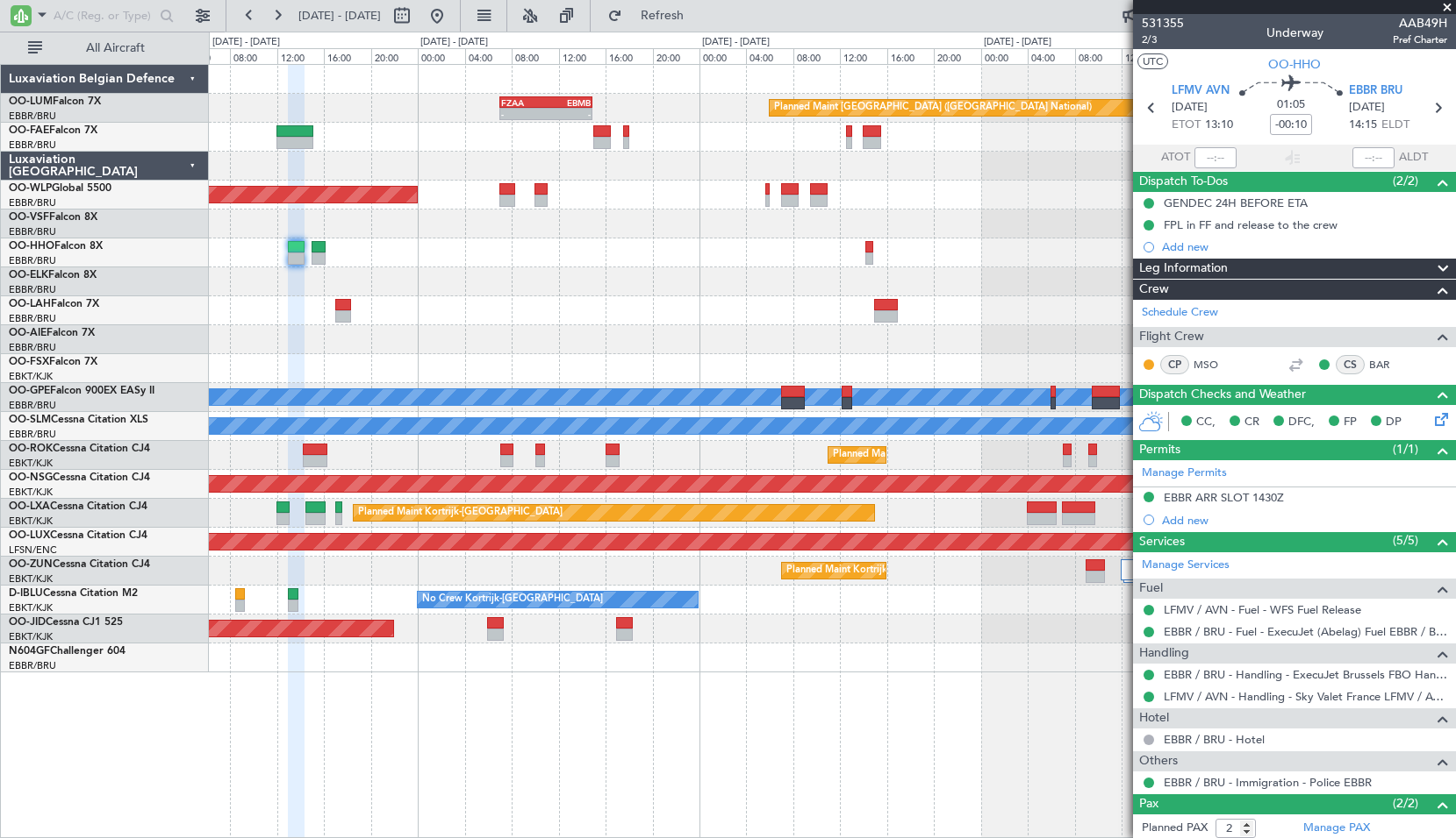
click at [607, 683] on div "Planned Maint [GEOGRAPHIC_DATA] ([GEOGRAPHIC_DATA] National) - - FZAA 07:00 Z E…" at bounding box center [833, 450] width 1247 height 774
click at [1444, 5] on span at bounding box center [1447, 8] width 18 height 16
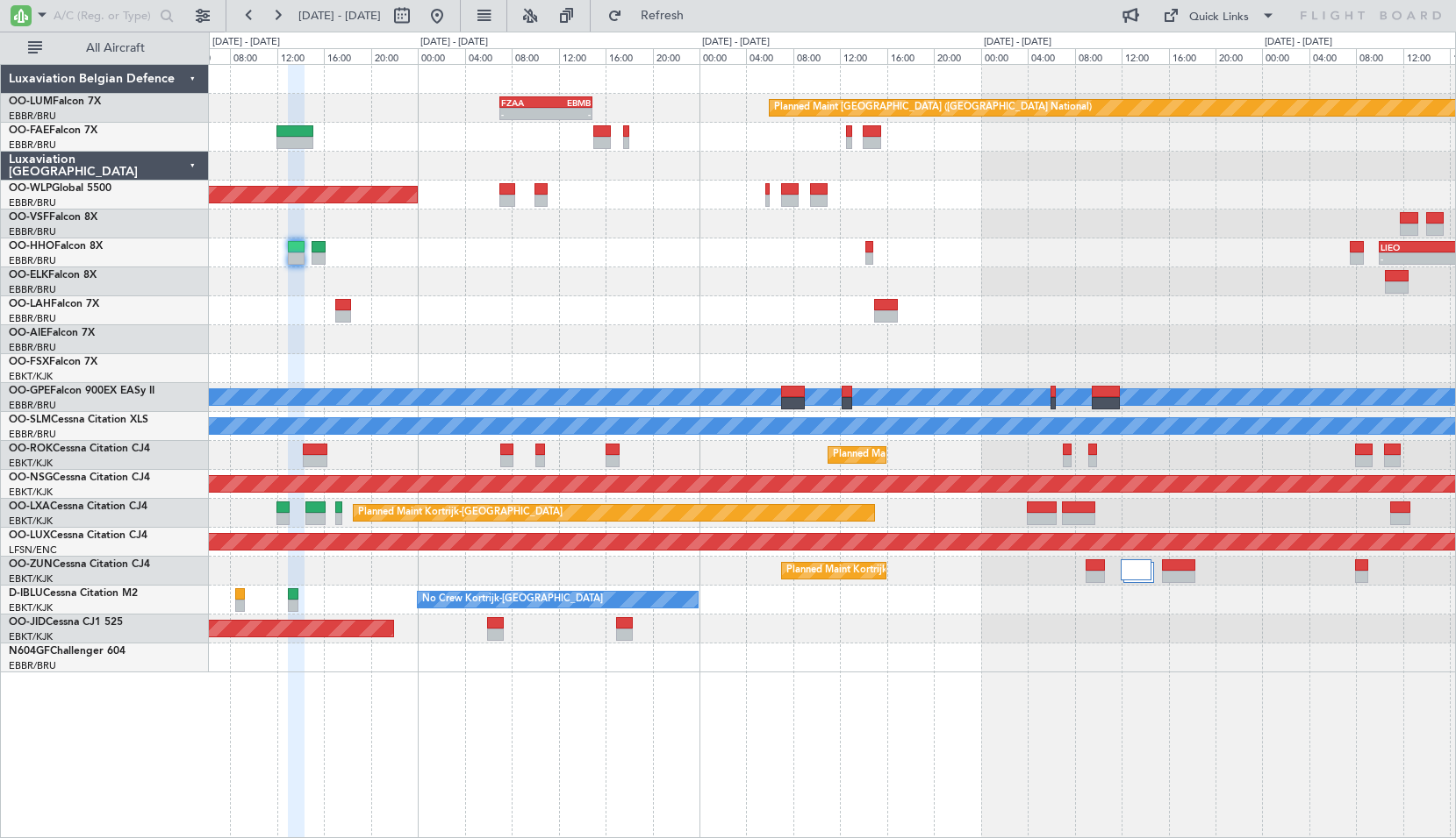
type input "0"
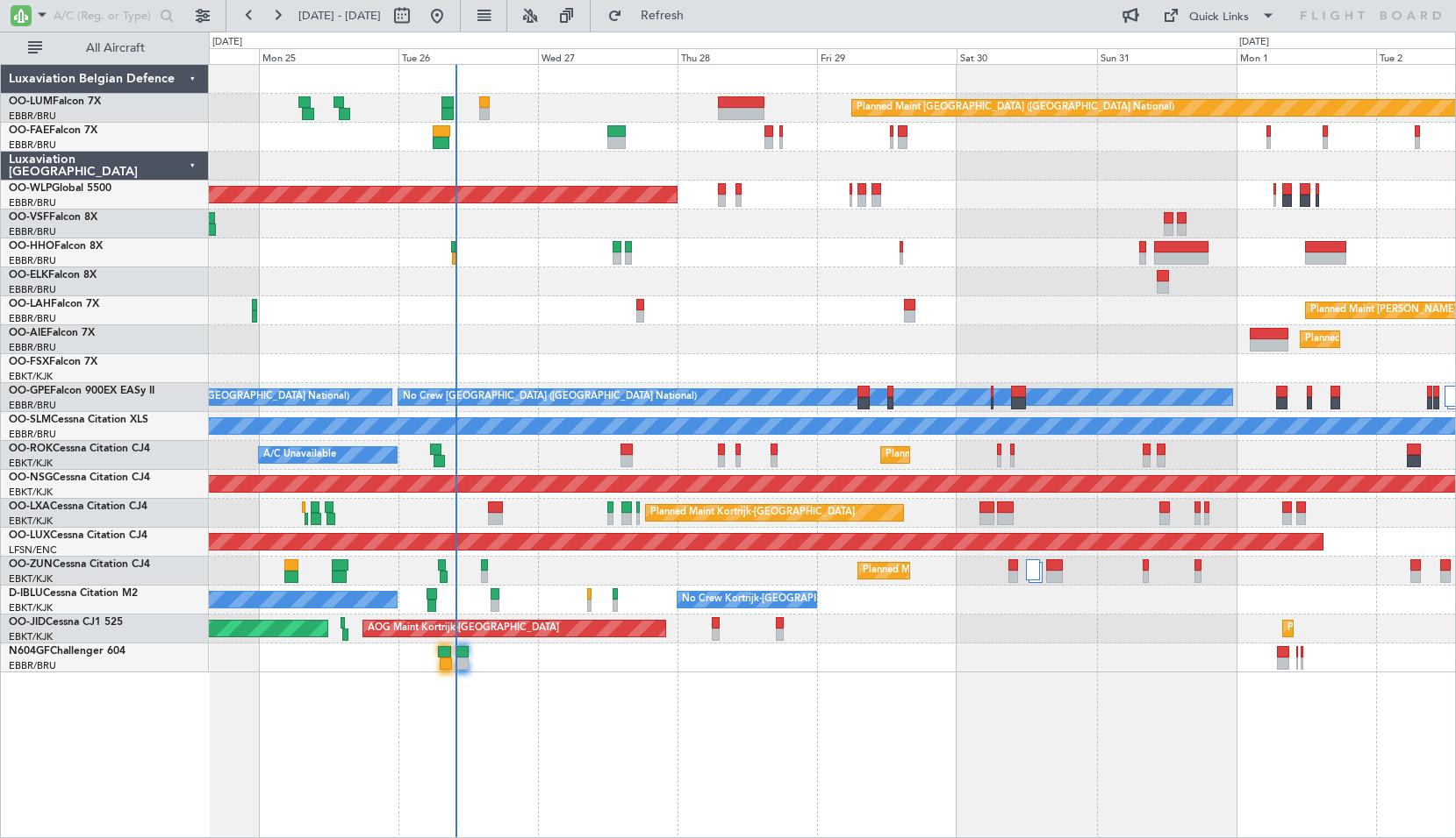
click at [994, 289] on div at bounding box center [832, 282] width 1246 height 28
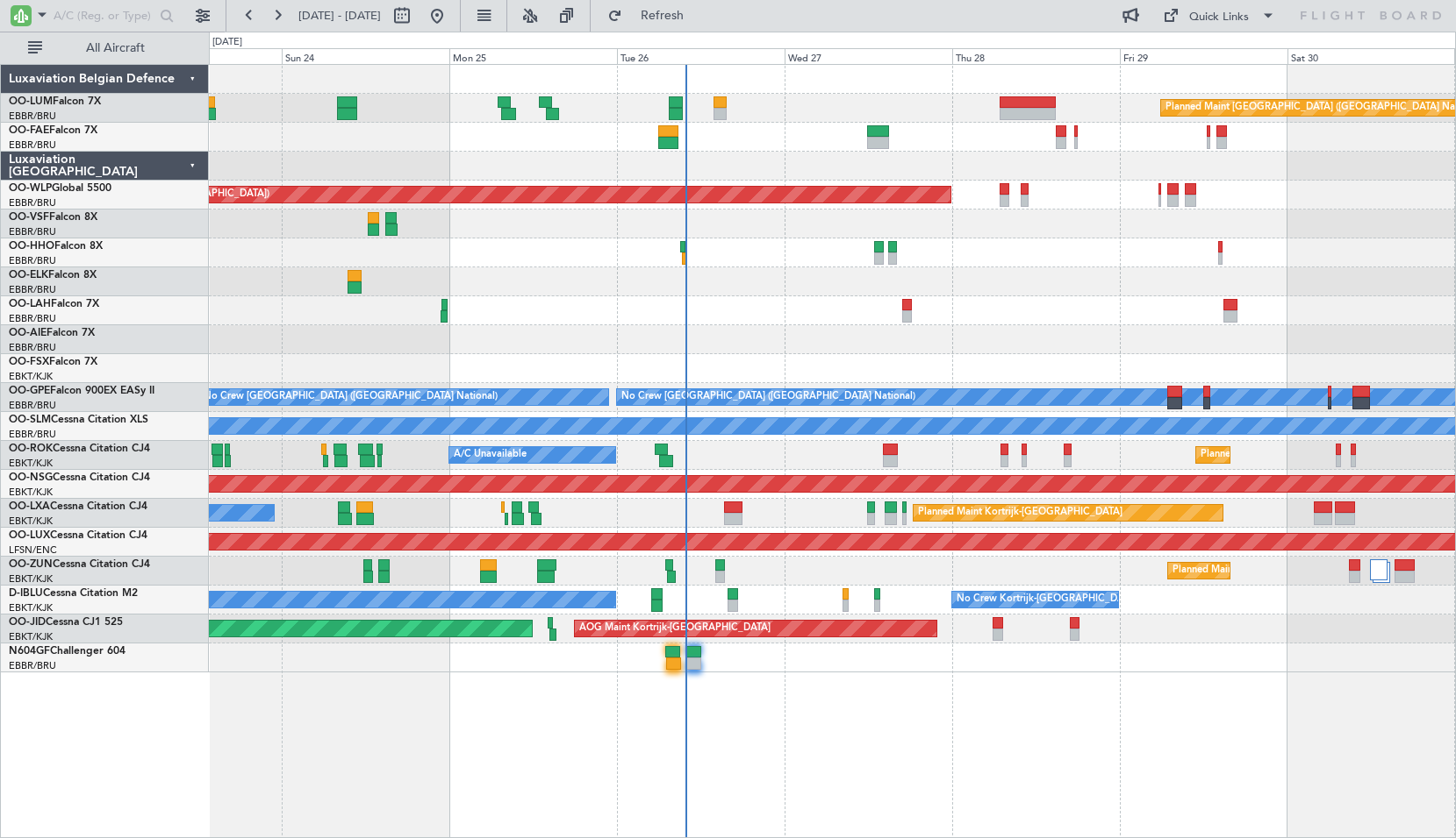
click at [841, 357] on div at bounding box center [832, 368] width 1246 height 28
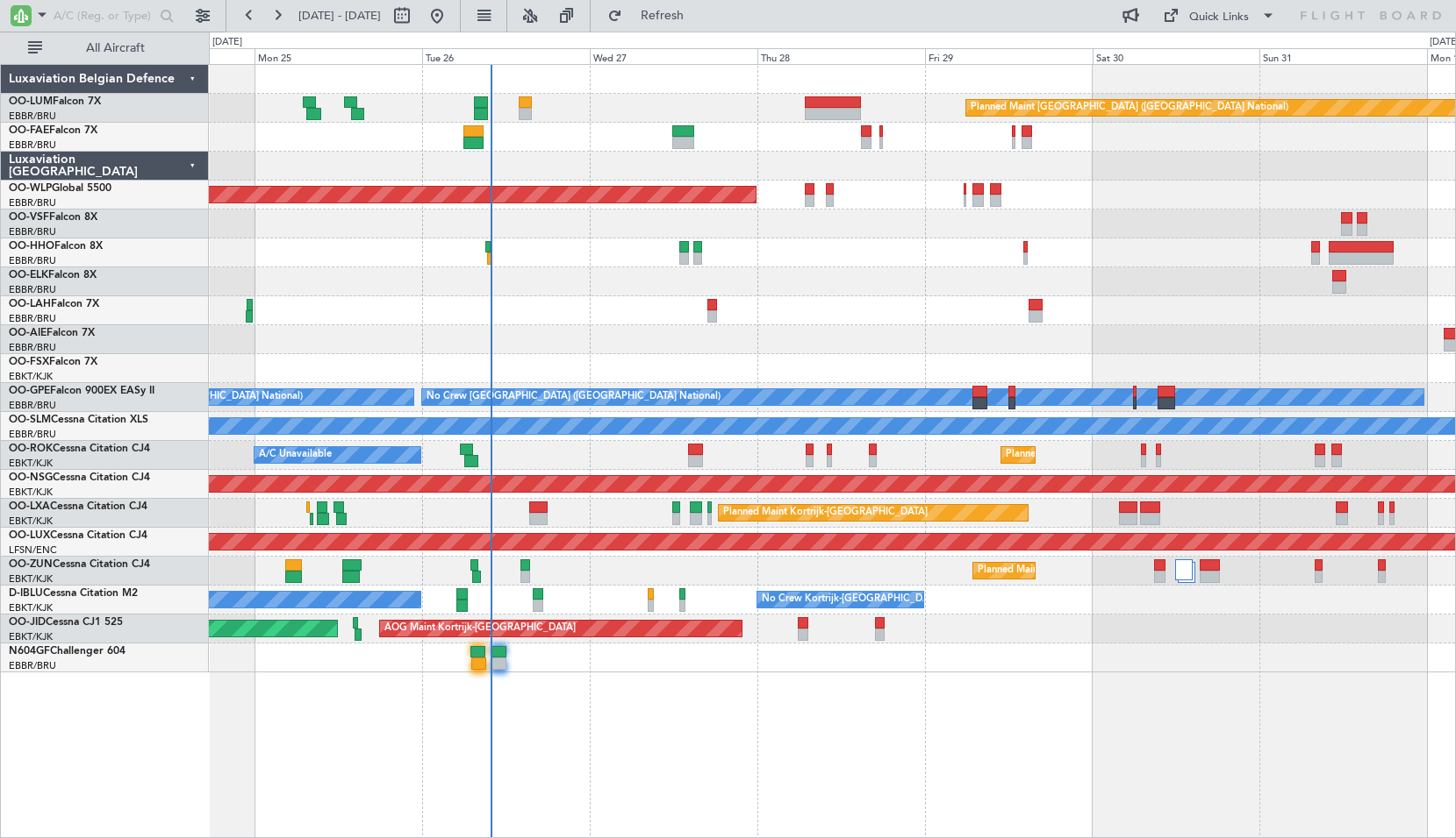
click at [837, 338] on div "Planned Maint [GEOGRAPHIC_DATA] ([GEOGRAPHIC_DATA])" at bounding box center [832, 340] width 1246 height 28
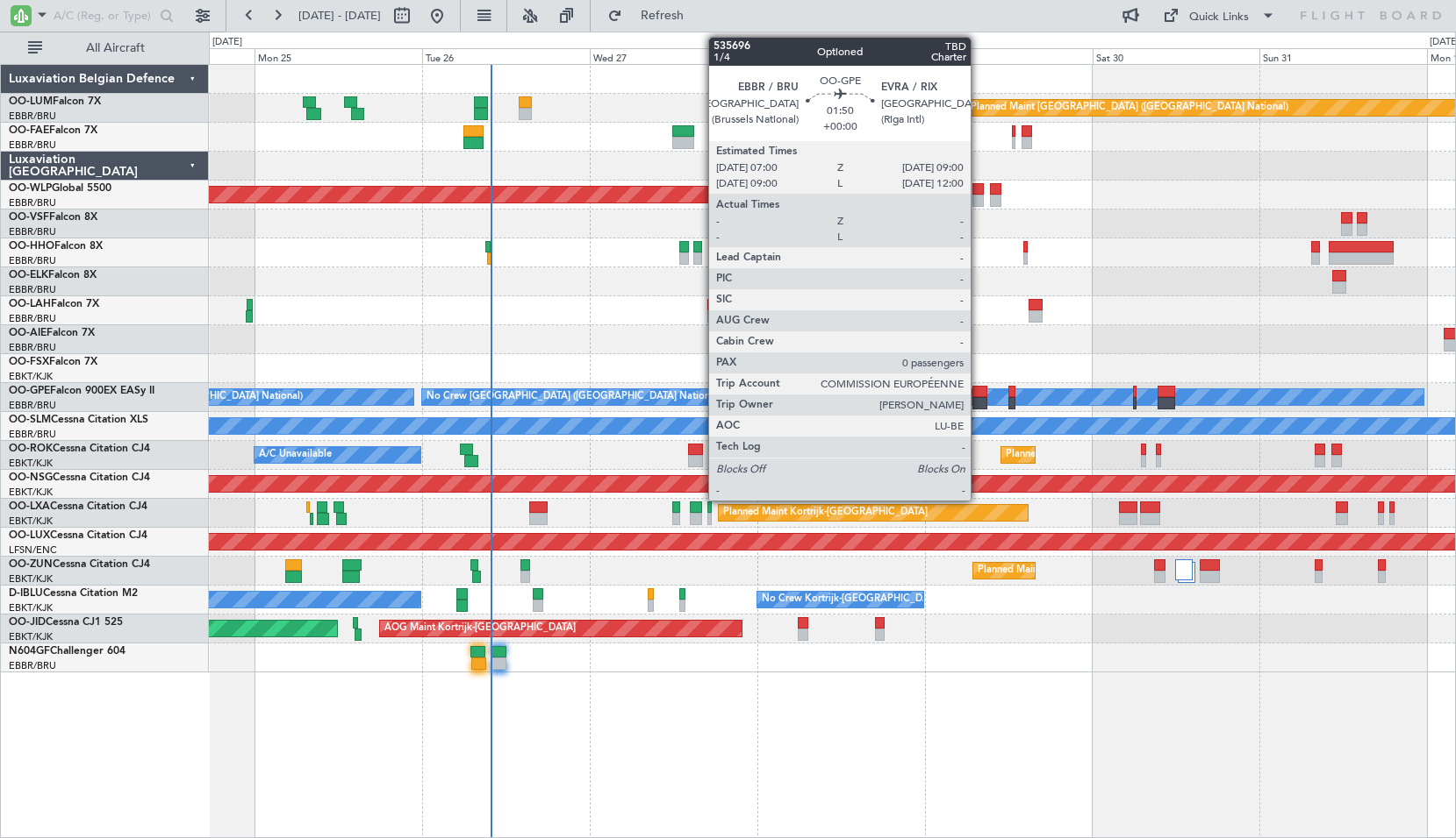
click at [979, 395] on div at bounding box center [979, 392] width 14 height 13
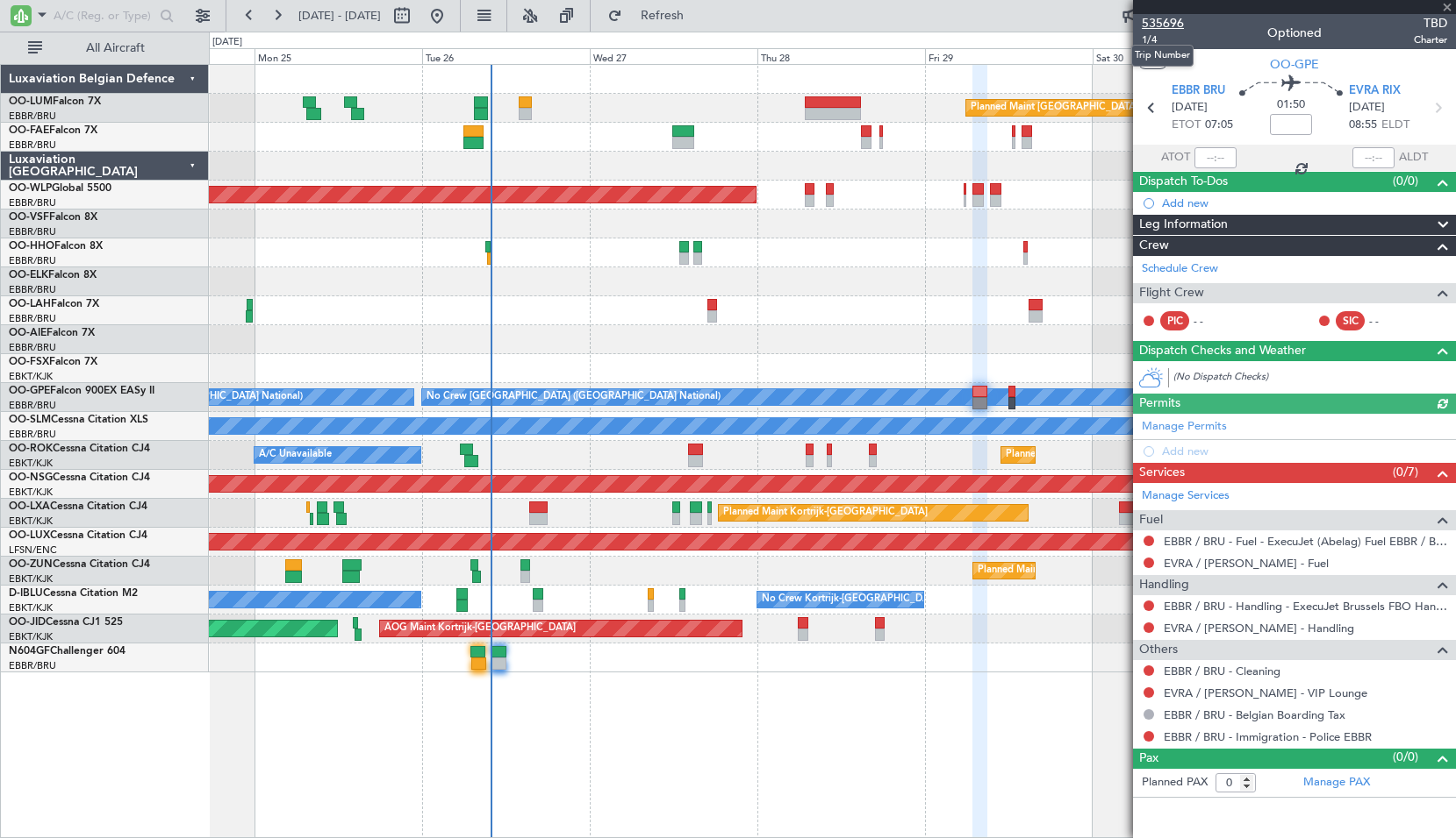
click at [1164, 25] on span "535696" at bounding box center [1162, 23] width 42 height 19
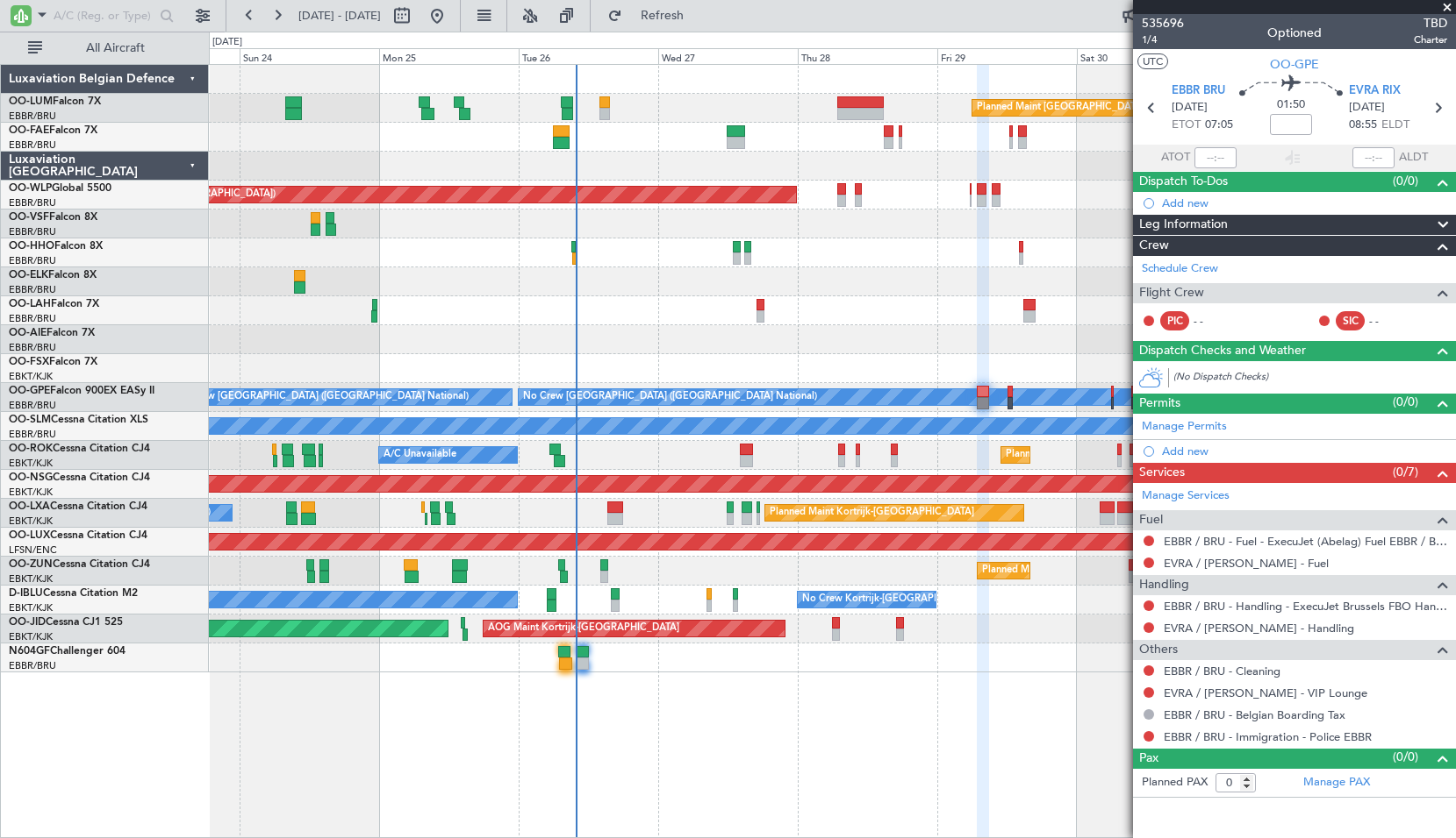
click at [501, 269] on div "Planned Maint [GEOGRAPHIC_DATA] ([GEOGRAPHIC_DATA] National) Planned Maint [GEO…" at bounding box center [832, 368] width 1246 height 607
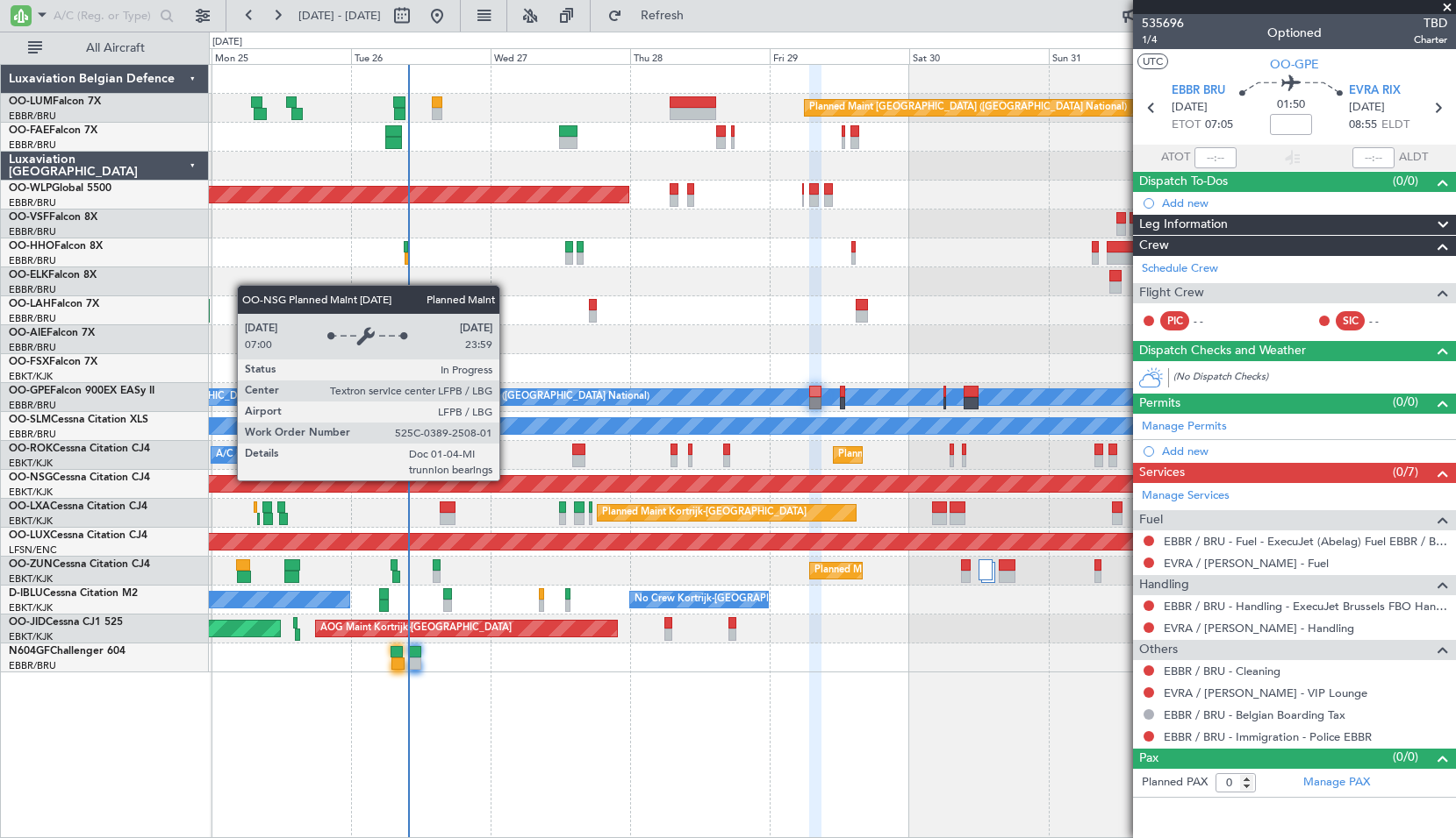
click at [635, 734] on div "Planned Maint [GEOGRAPHIC_DATA] ([GEOGRAPHIC_DATA] National) Owner [GEOGRAPHIC_…" at bounding box center [833, 450] width 1247 height 774
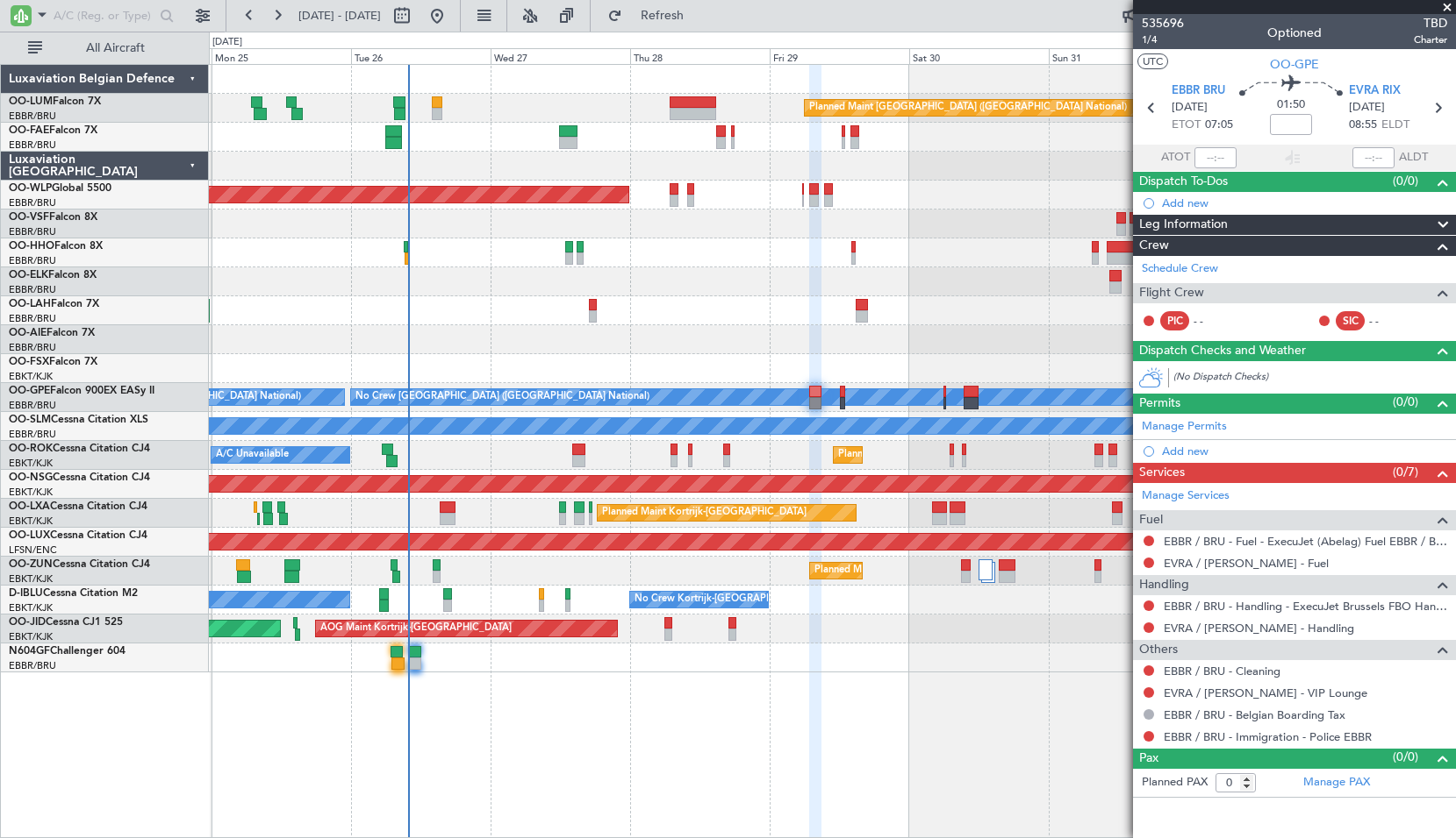
click at [1441, 8] on span at bounding box center [1447, 8] width 18 height 16
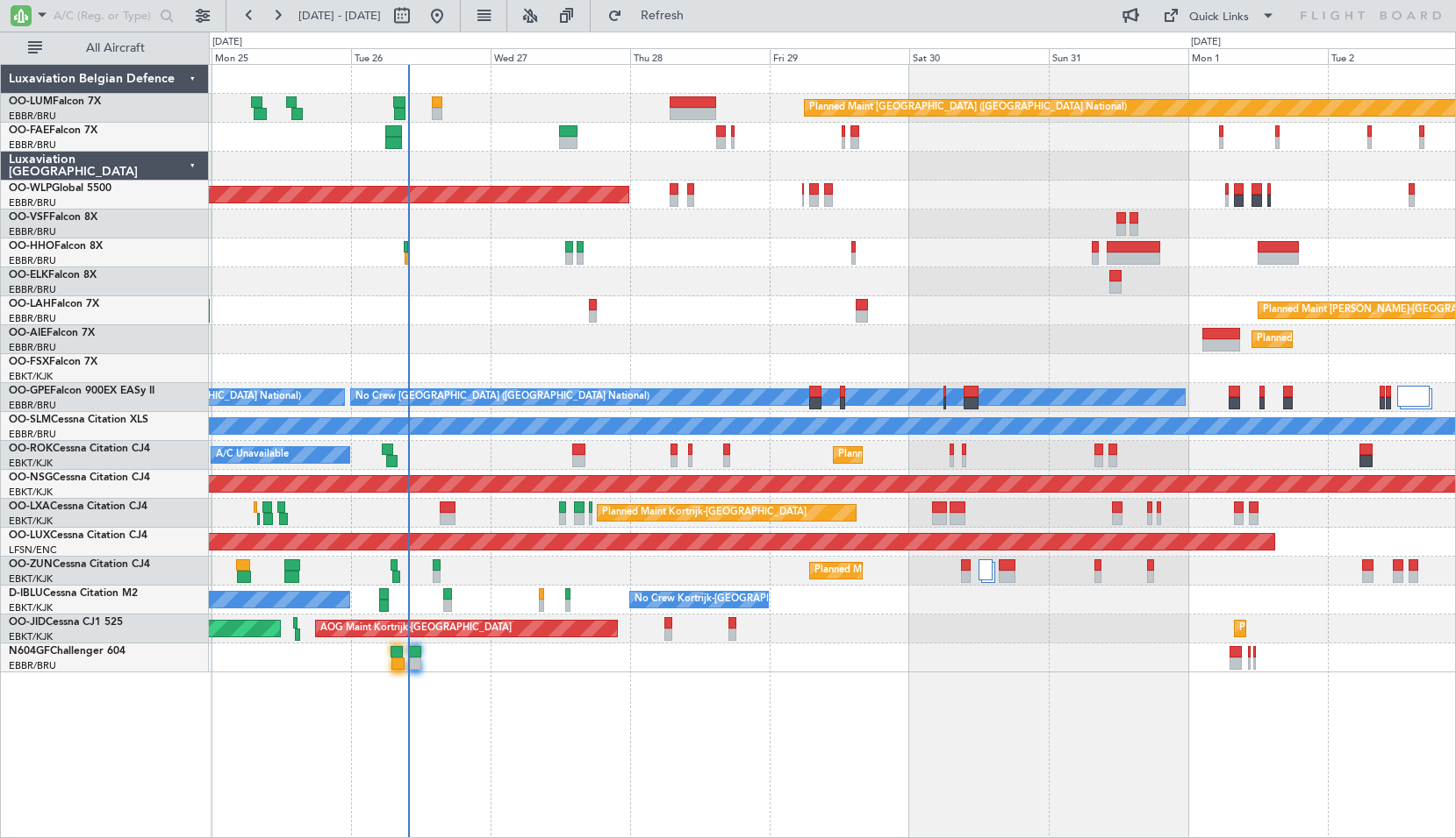
click at [599, 305] on div "Planned Maint [PERSON_NAME]-[GEOGRAPHIC_DATA][PERSON_NAME] ([GEOGRAPHIC_DATA][P…" at bounding box center [832, 310] width 1246 height 28
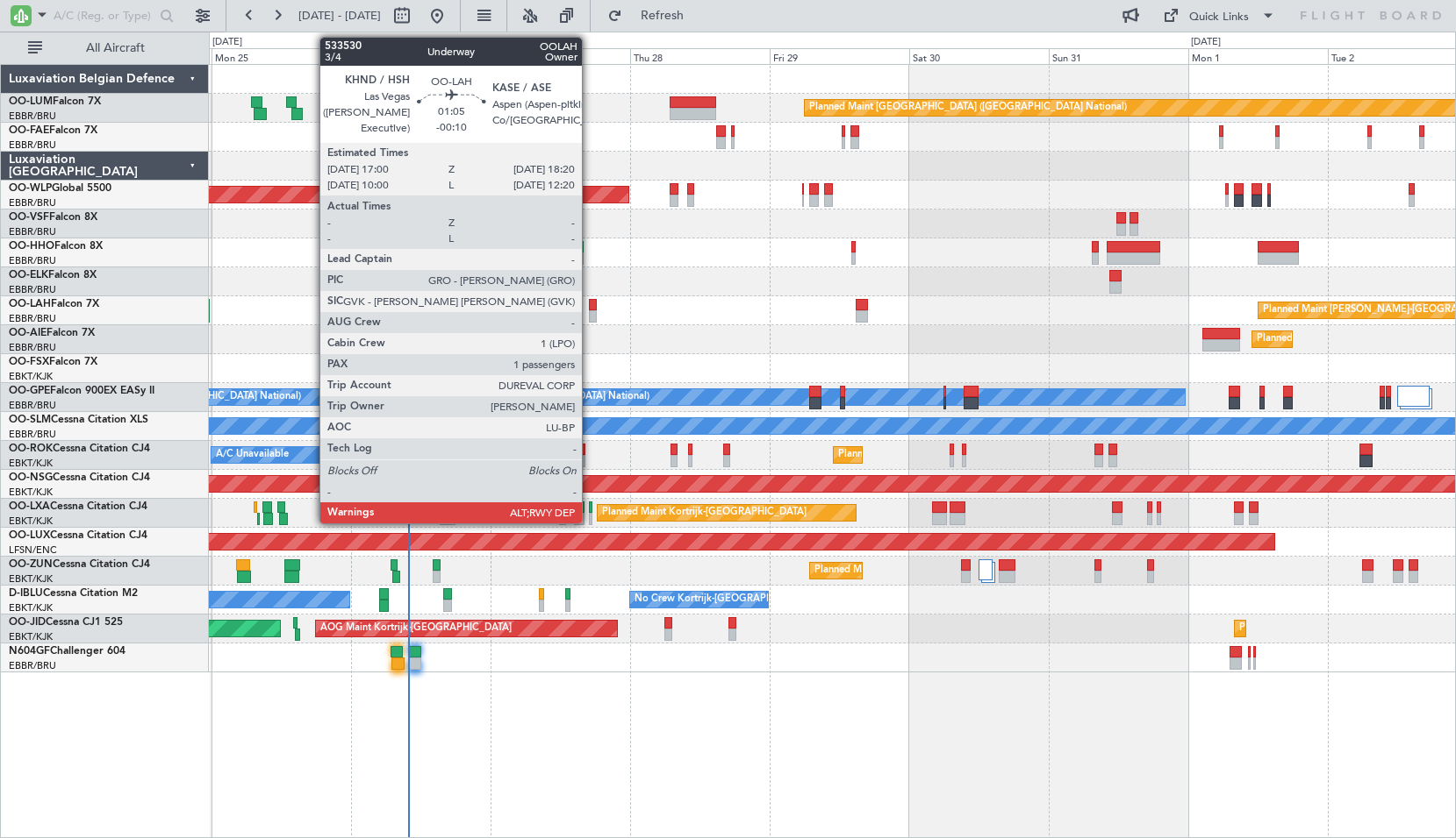
click at [590, 304] on div at bounding box center [593, 305] width 8 height 13
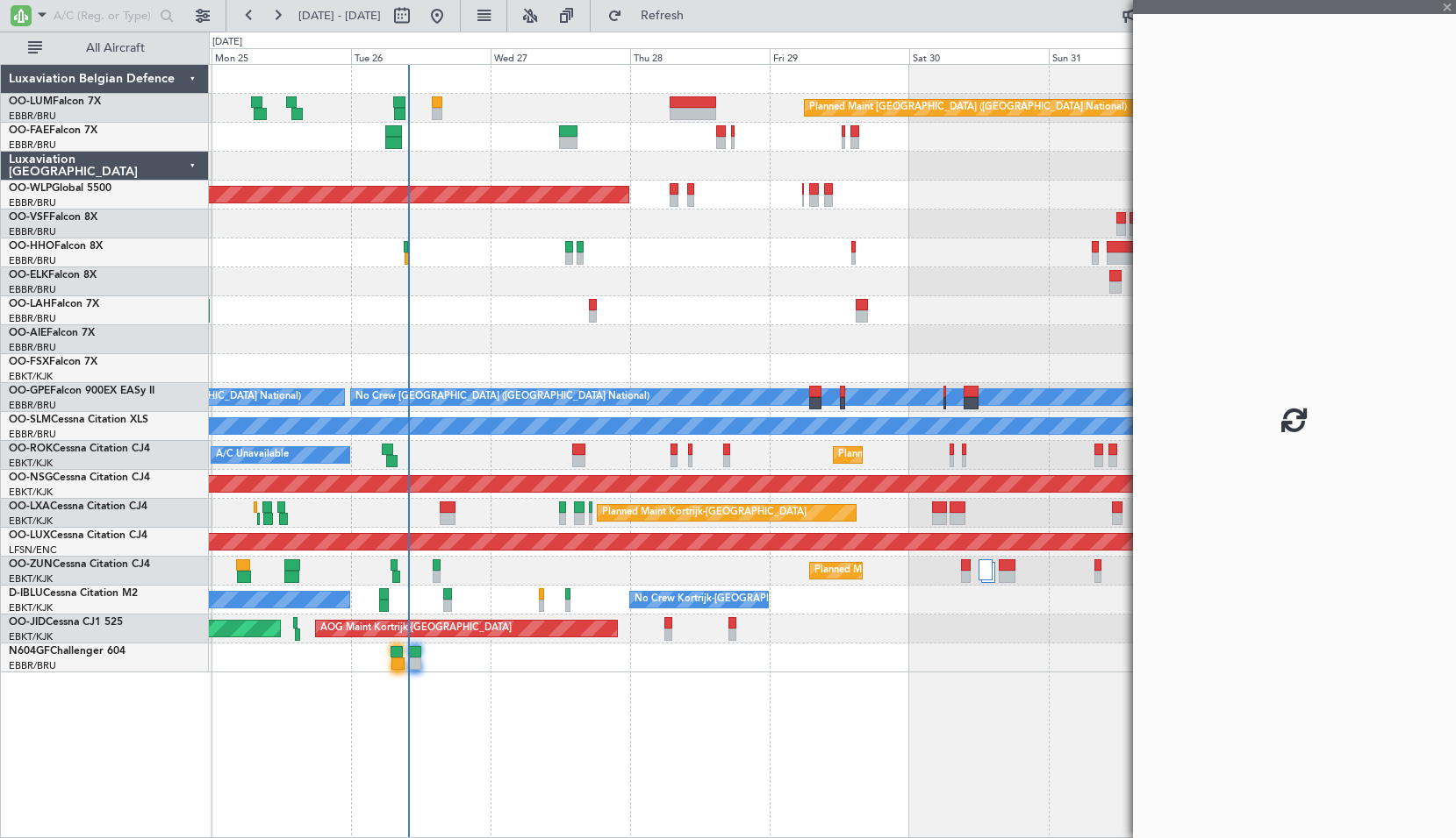
click at [622, 295] on div at bounding box center [832, 282] width 1246 height 28
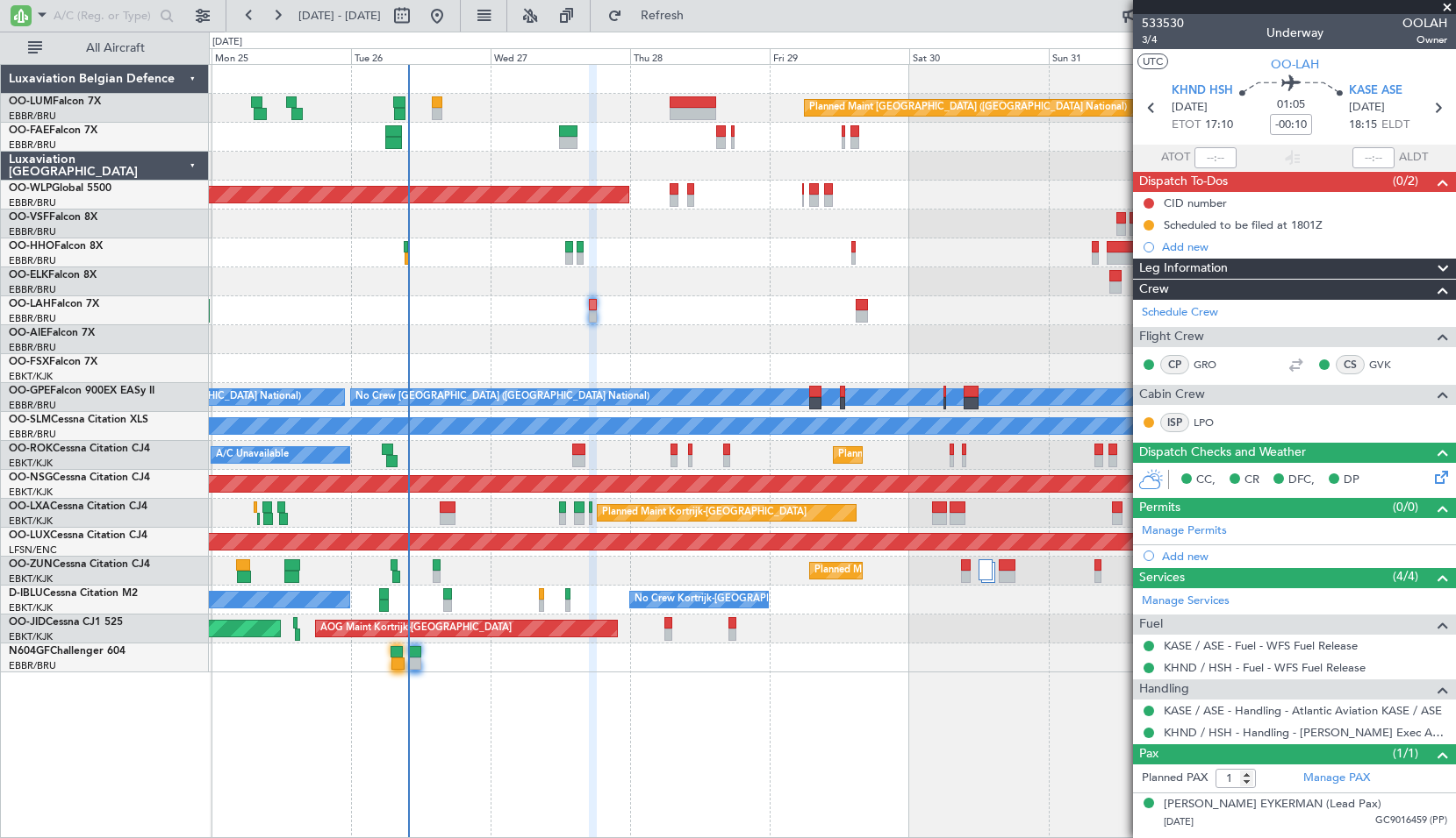
click at [1434, 477] on icon at bounding box center [1438, 474] width 14 height 14
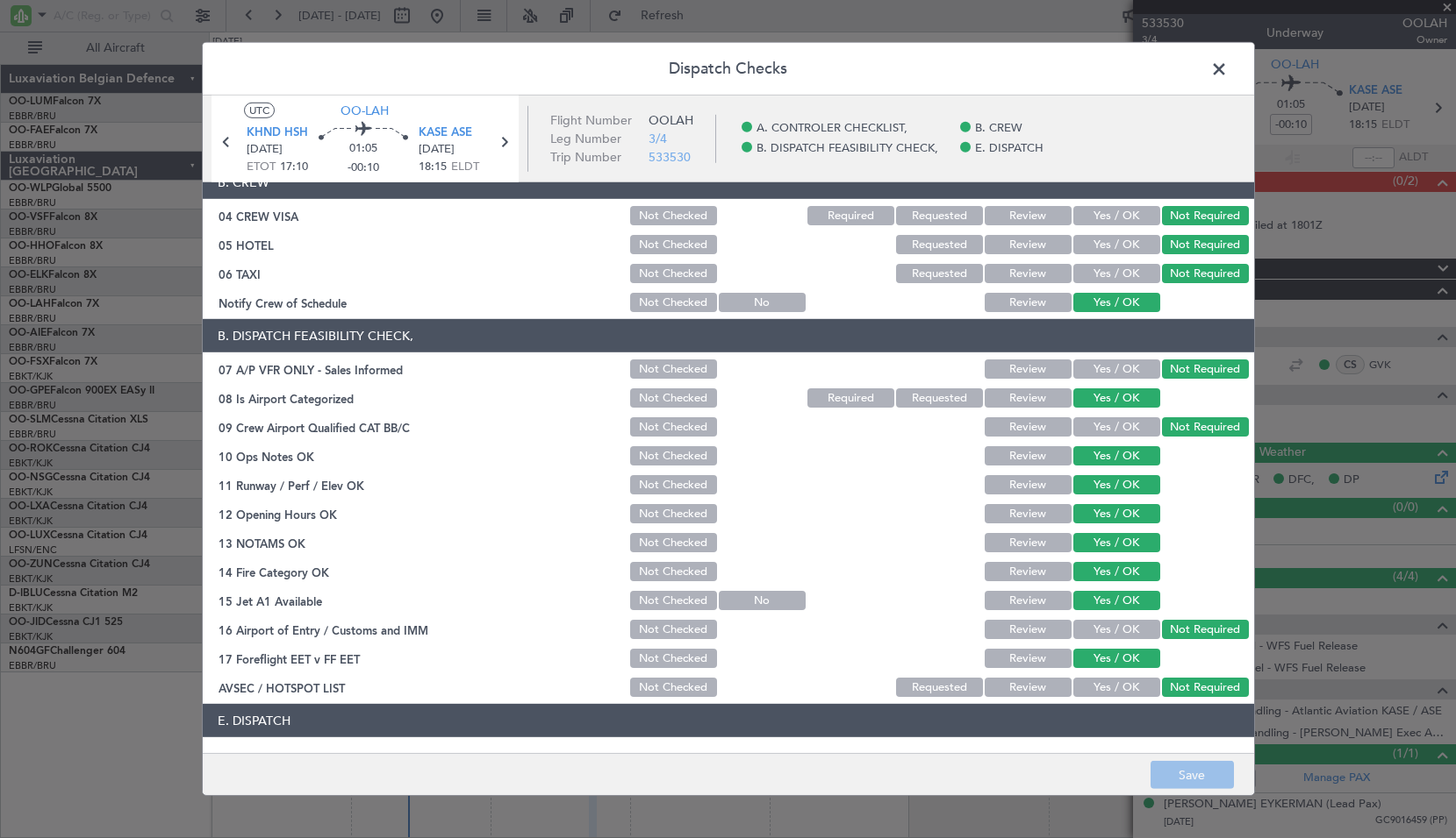
scroll to position [256, 0]
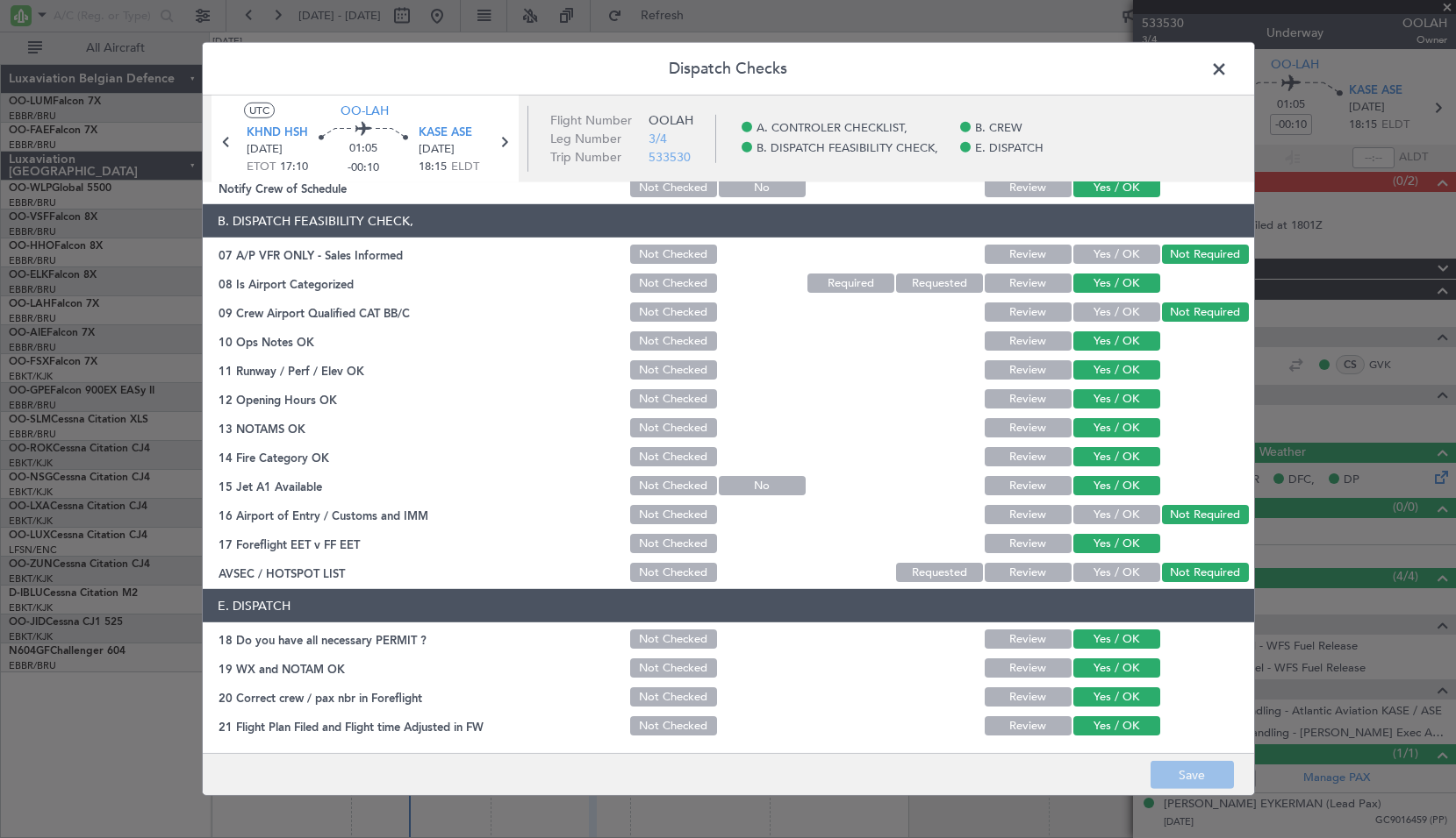
click at [1227, 67] on span at bounding box center [1227, 74] width 0 height 35
